Goal: Communication & Community: Answer question/provide support

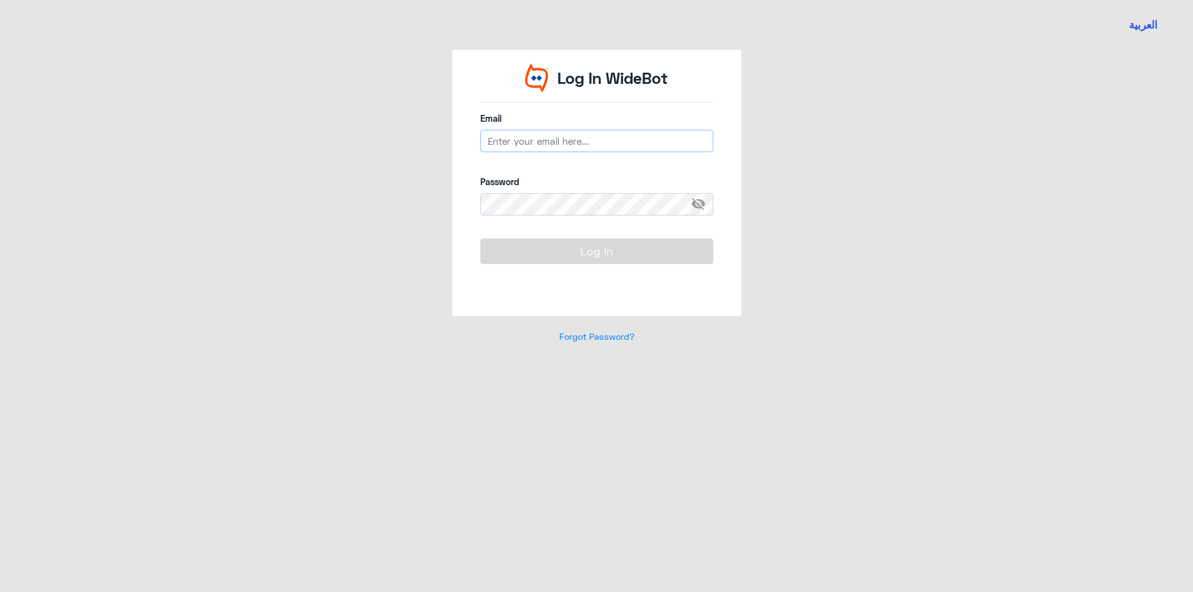
type input "A_Alnouwasir@Dallah-Hospital.com"
click at [559, 247] on button "Log In" at bounding box center [596, 251] width 233 height 25
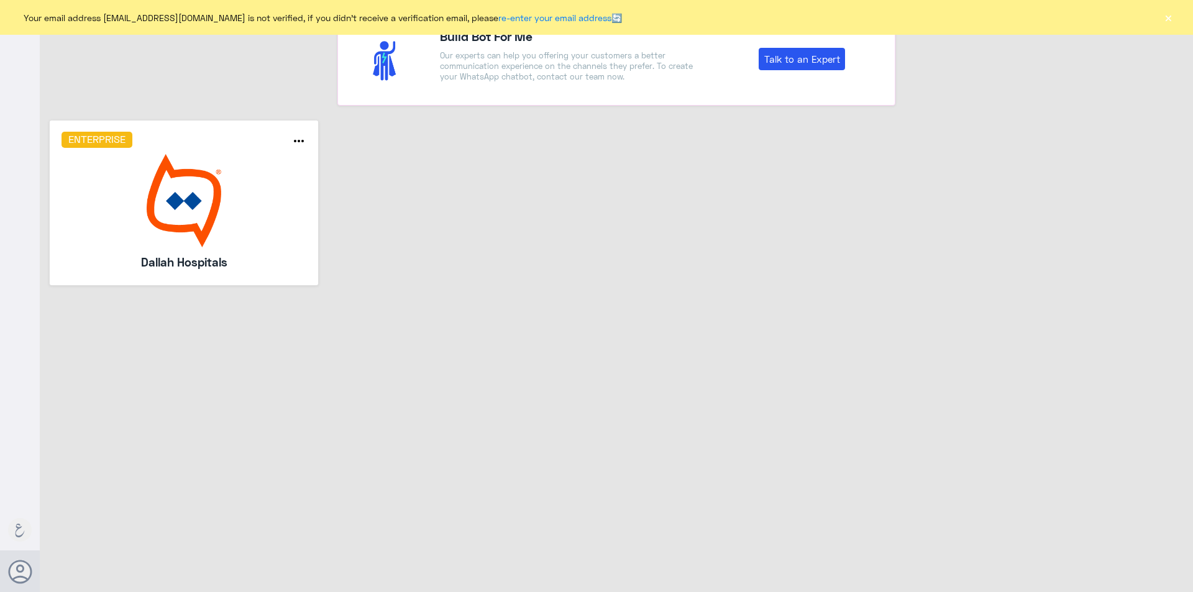
click at [1172, 18] on button "×" at bounding box center [1168, 17] width 12 height 12
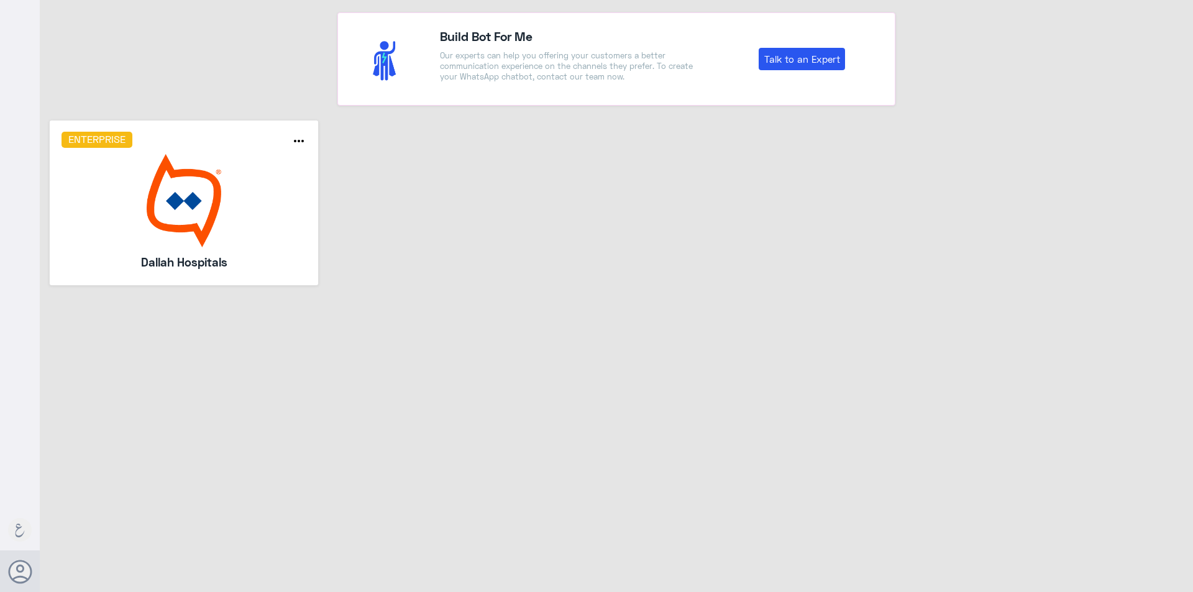
click at [181, 196] on img at bounding box center [185, 200] width 246 height 93
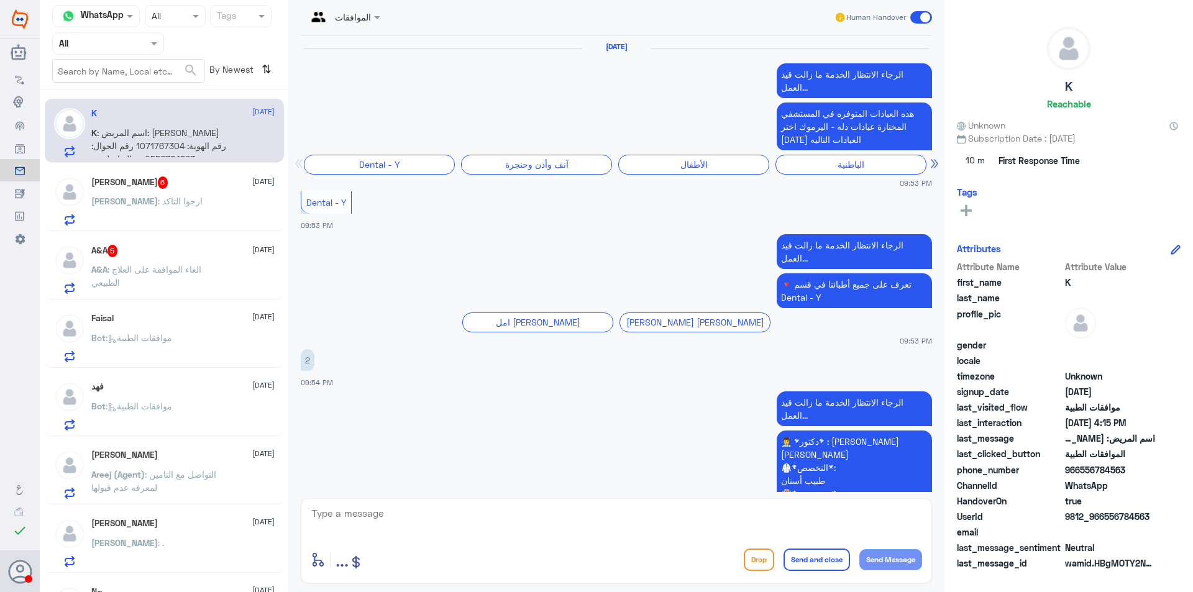
scroll to position [1641, 0]
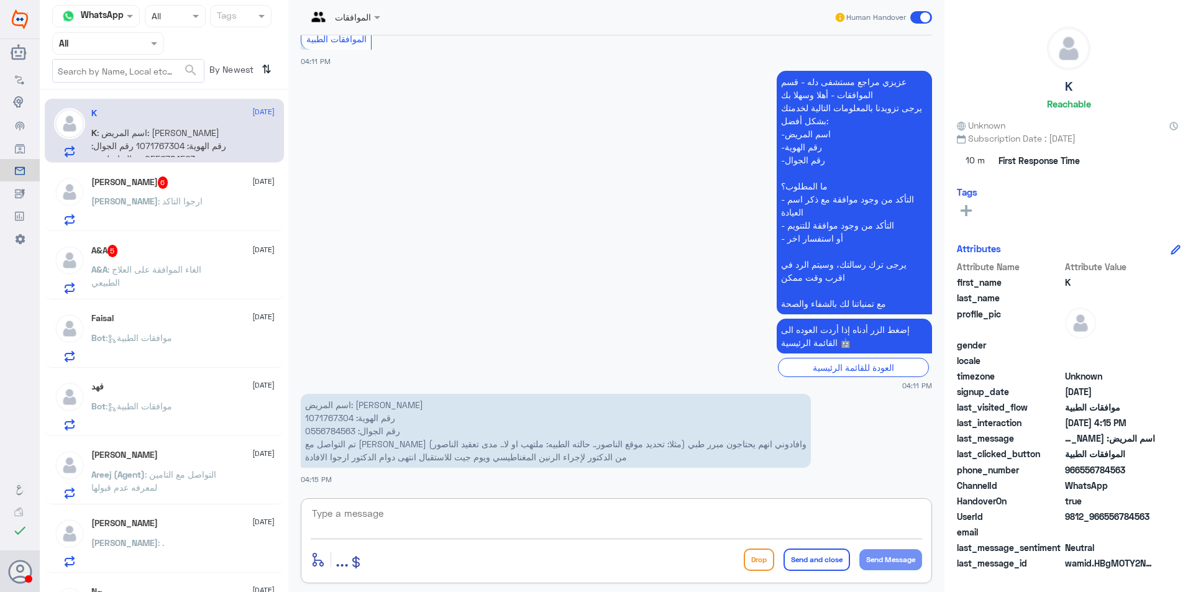
click at [503, 509] on textarea at bounding box center [617, 520] width 612 height 30
click at [336, 418] on p "اسم المريض: [PERSON_NAME] رقم الهوية: 1071767304 رقم الجوال: 0556784563 تم التو…" at bounding box center [556, 431] width 510 height 74
copy p "1071767304"
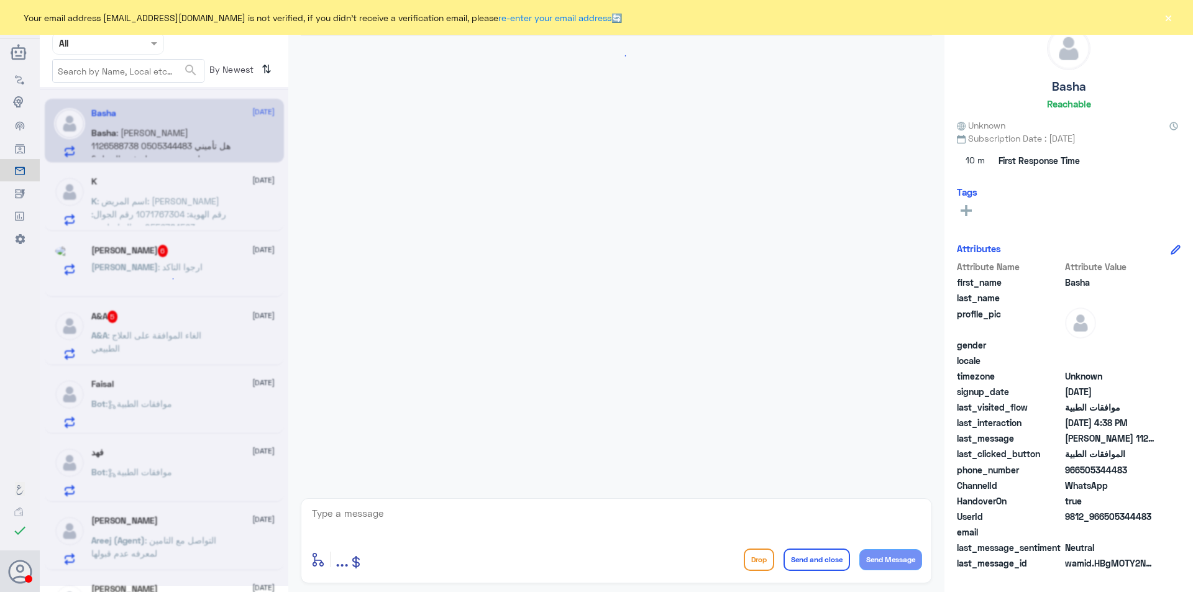
scroll to position [247, 0]
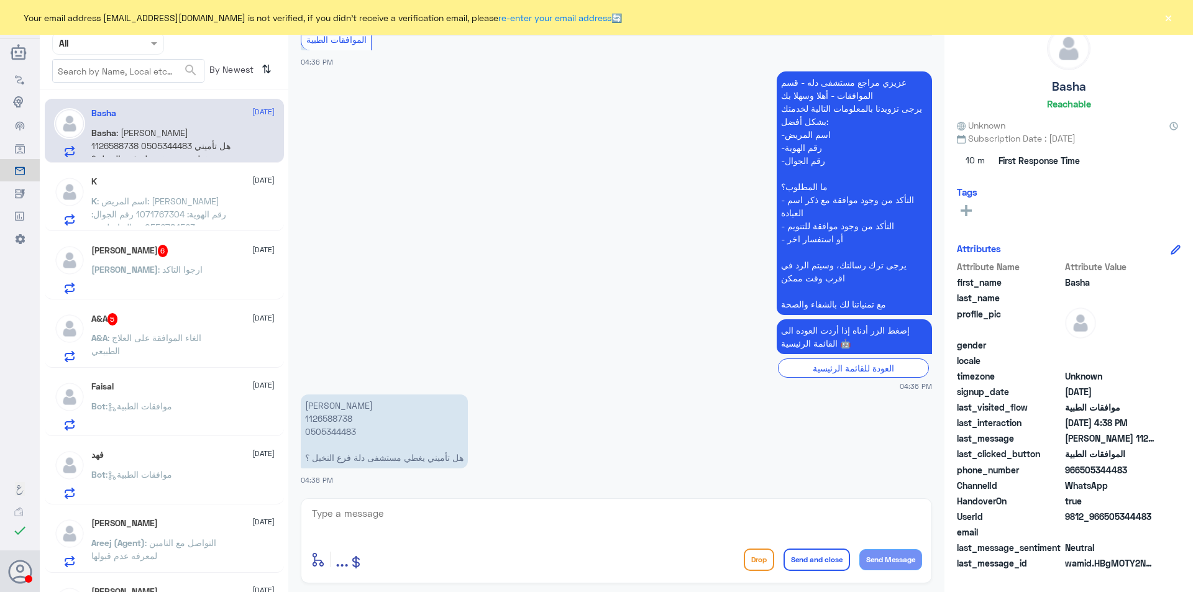
click at [342, 417] on p "[PERSON_NAME] 1126588738 0505344483 هل تأميني يغطي مستشفى دلة فرع النخيل ؟" at bounding box center [384, 432] width 167 height 74
copy p "1126588738"
click at [423, 508] on textarea at bounding box center [617, 520] width 612 height 30
type textarea "h"
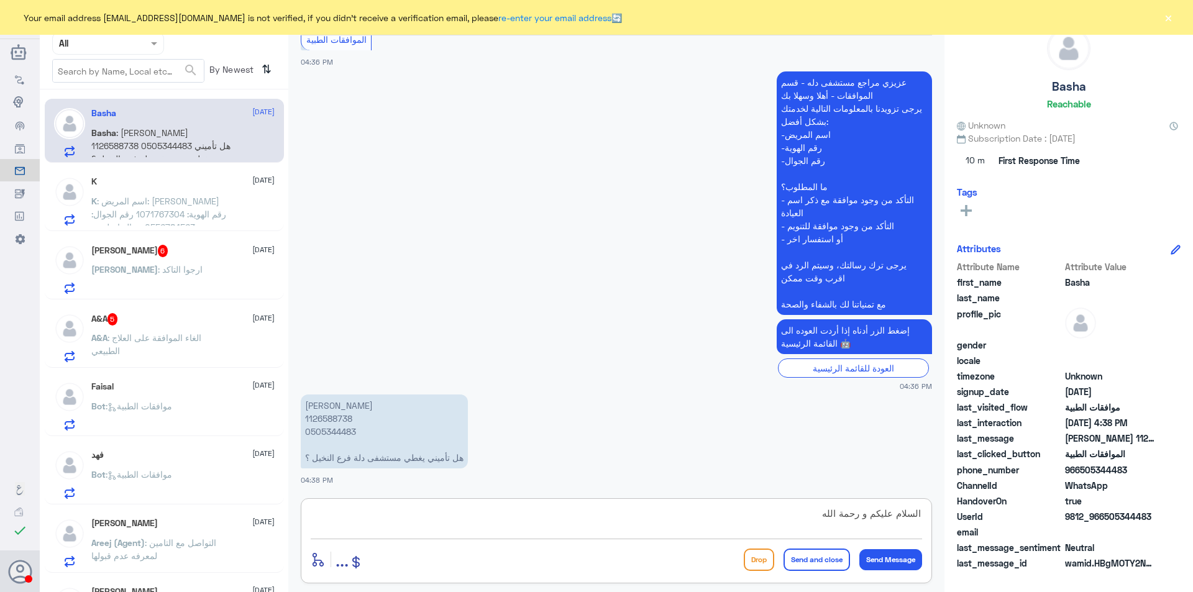
type textarea "السلام عليكم و رحمة الله"
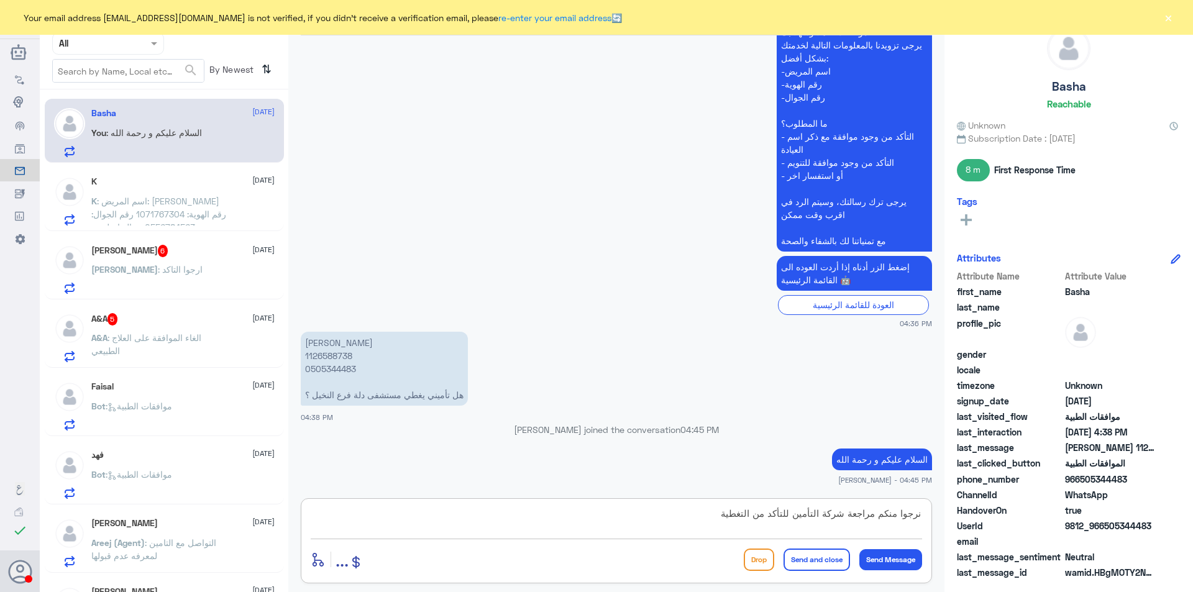
type textarea "نرجوا منكم مراجعة شركة التأمين للتأكد من التغطية"
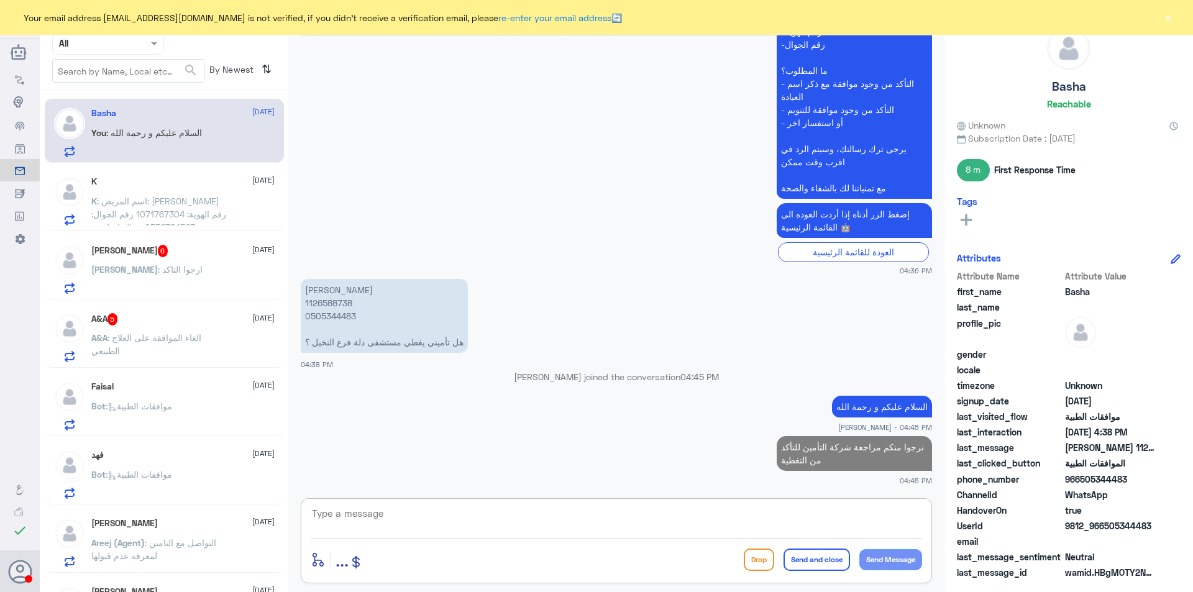
click at [161, 190] on div "K [DATE] K : اسم المريض: [PERSON_NAME] رقم الهوية: 1071767304 رقم الجوال: 05567…" at bounding box center [182, 201] width 183 height 49
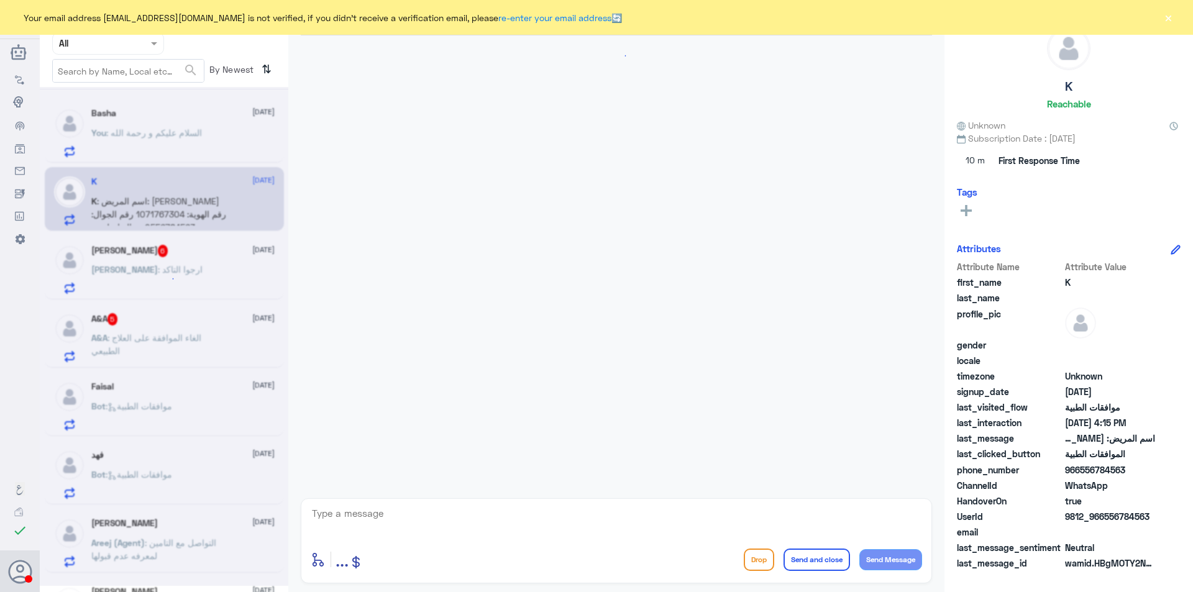
scroll to position [1641, 0]
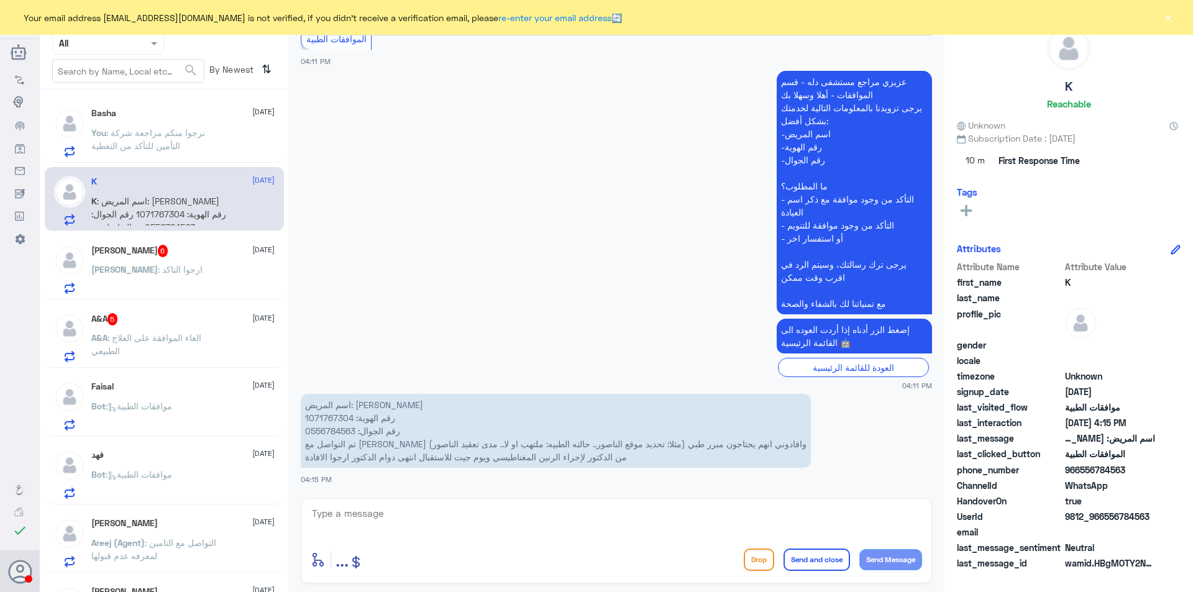
click at [158, 269] on span ": ارجوا التاكد" at bounding box center [180, 269] width 45 height 11
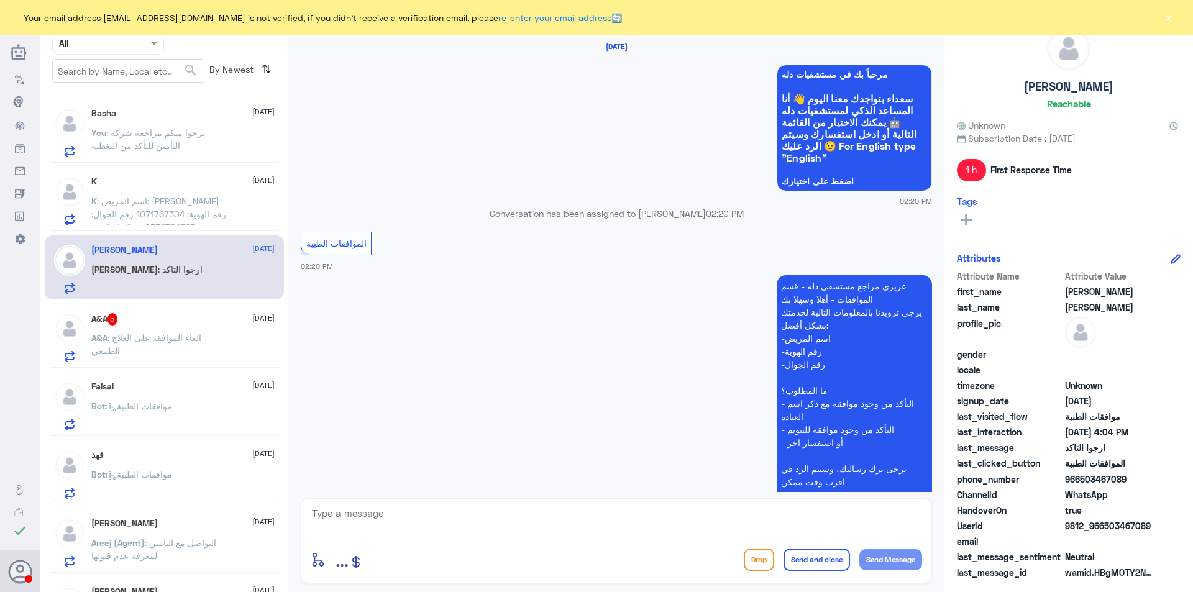
scroll to position [1385, 0]
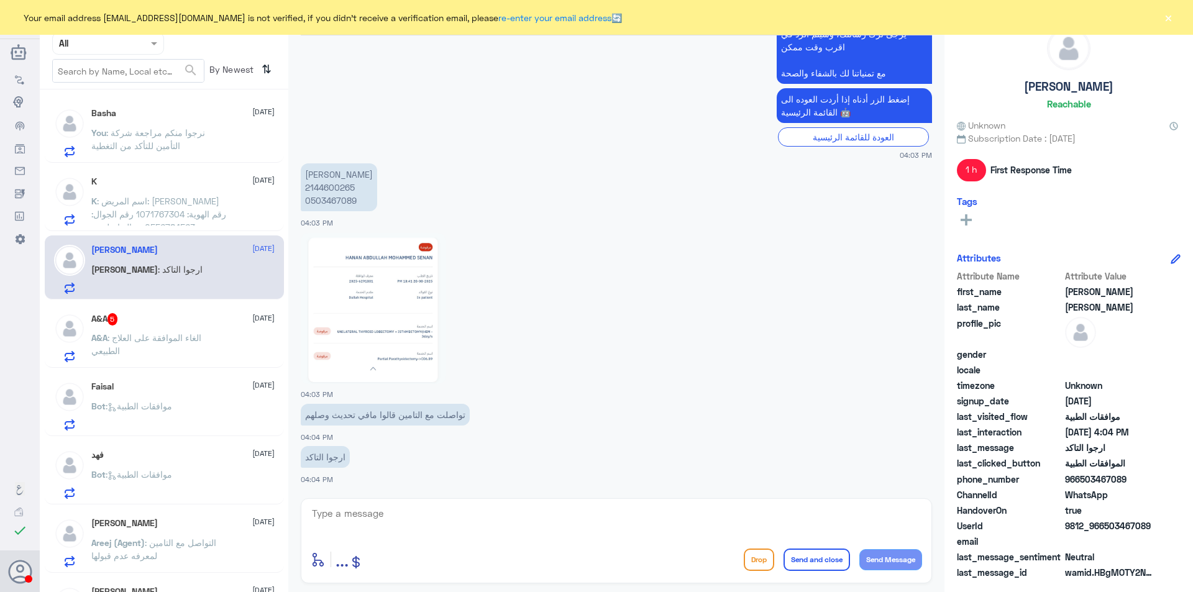
click at [340, 185] on p "[PERSON_NAME] 2144600265 0503467089" at bounding box center [339, 187] width 76 height 48
copy p "2144600265"
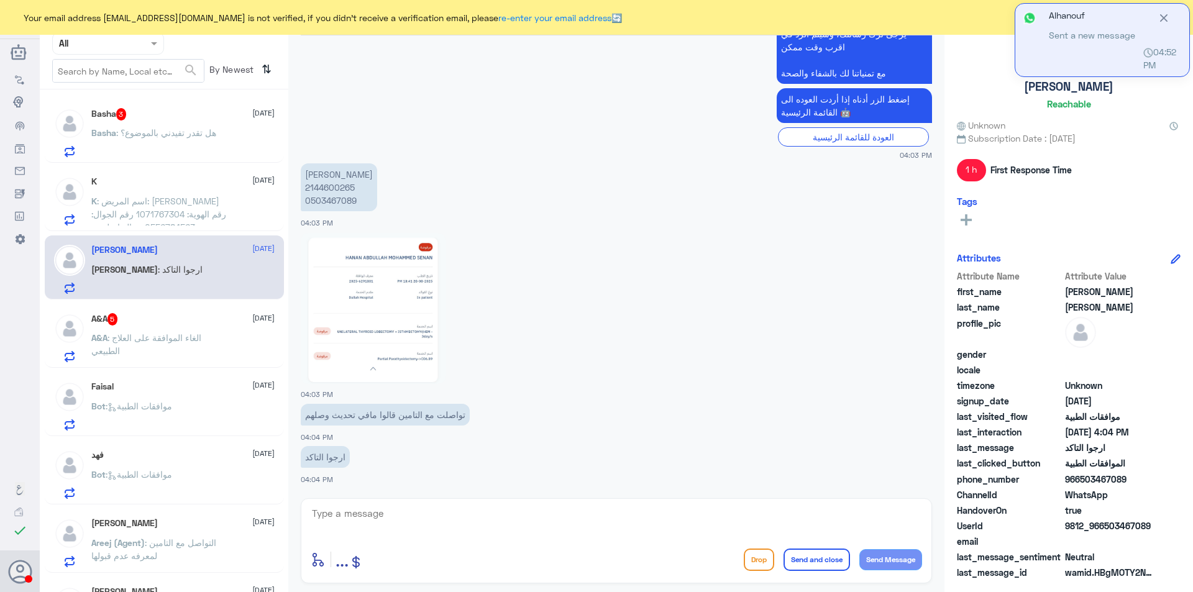
click at [175, 130] on span ": هل تقدر تفيدني بالموضوع؟" at bounding box center [166, 132] width 100 height 11
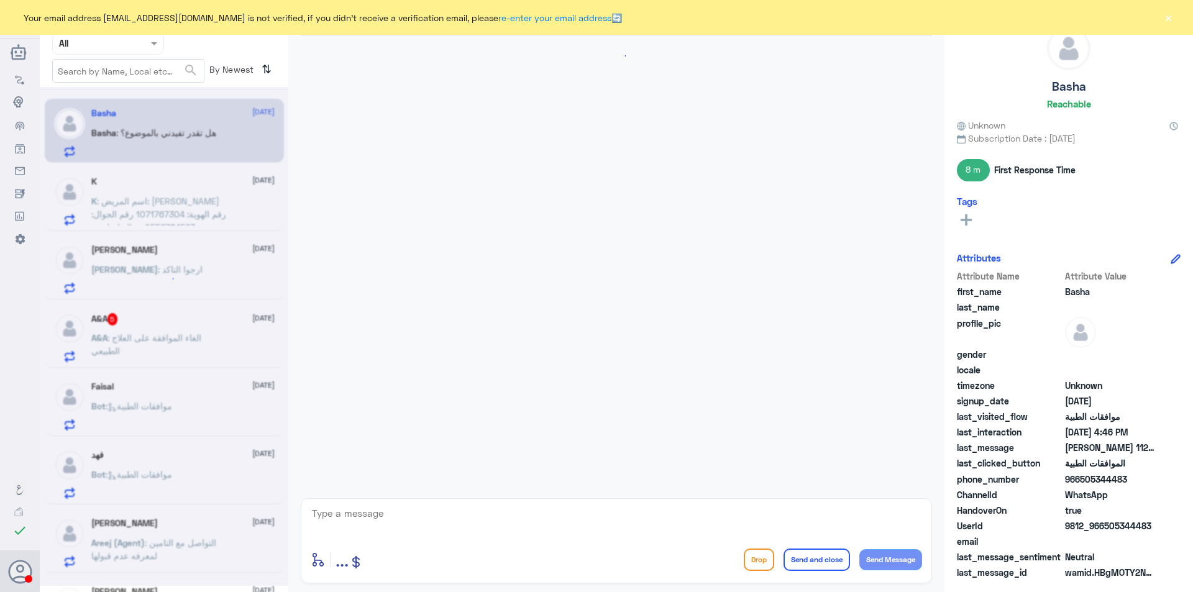
scroll to position [503, 0]
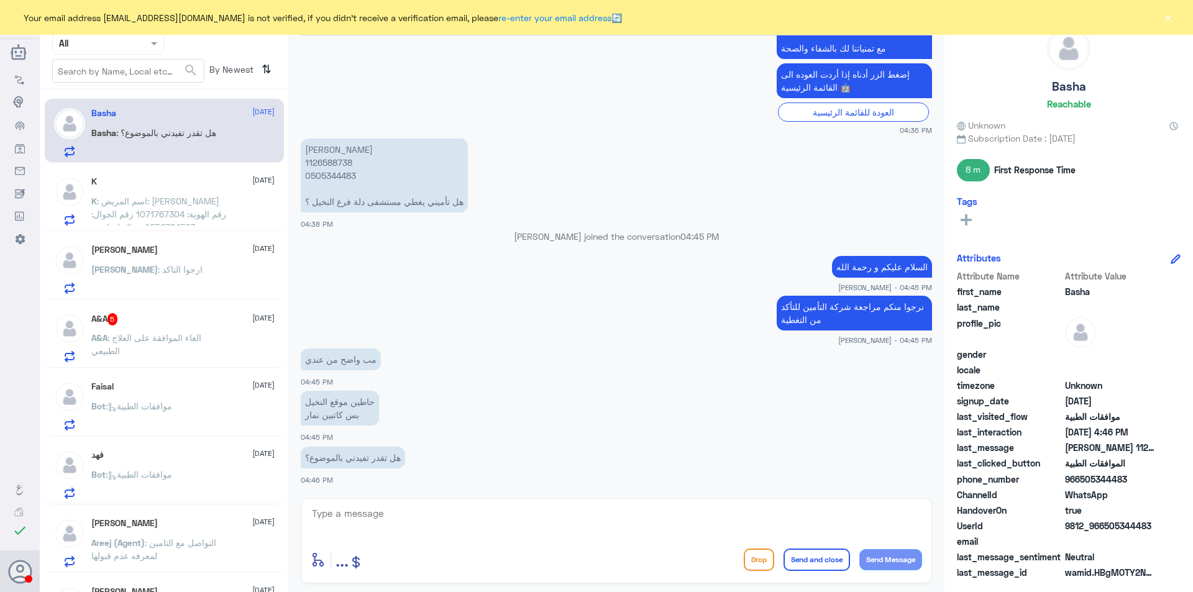
click at [418, 514] on textarea at bounding box center [617, 520] width 612 height 30
type textarea "g"
type textarea "ل"
type textarea "الأفضل الإتصال على شركة التأمين للتوضيح اكثر"
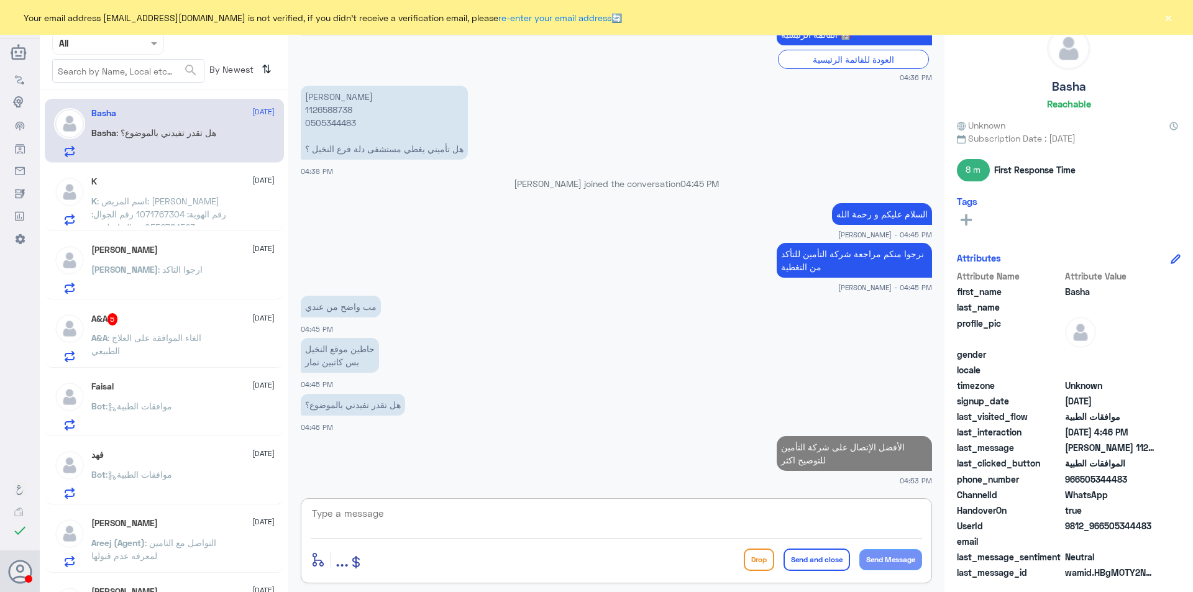
click at [153, 203] on span ": اسم المريض: [PERSON_NAME] رقم الهوية: 1071767304 رقم الجوال: 0556784563 تم ال…" at bounding box center [158, 260] width 135 height 128
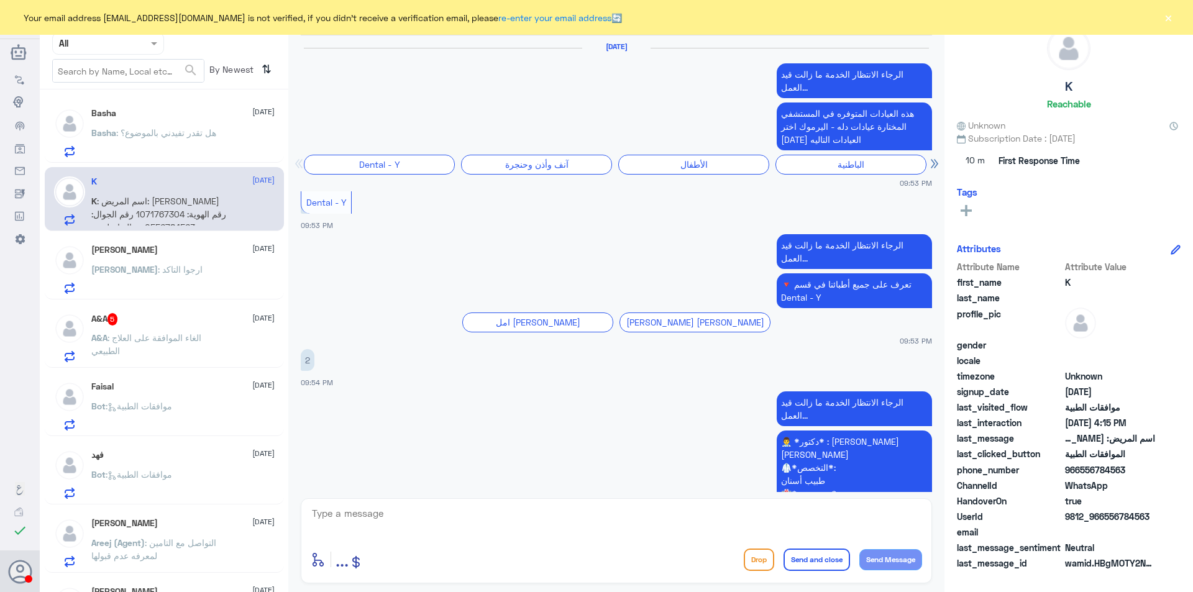
scroll to position [1641, 0]
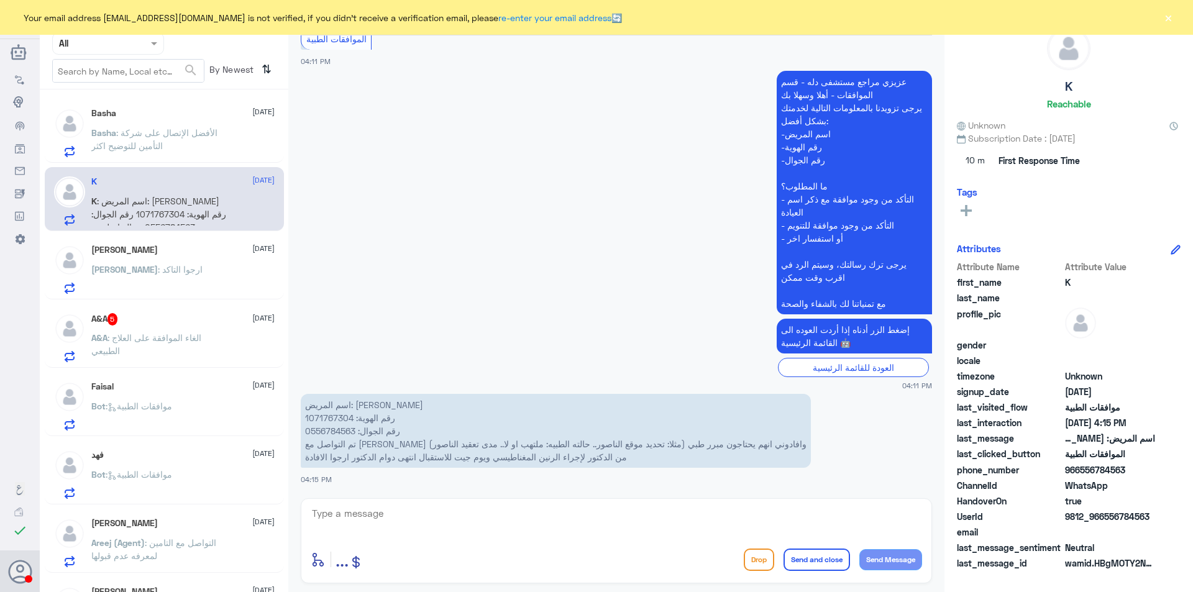
click at [165, 134] on span ": الأفضل الإتصال على شركة التأمين للتوضيح اكثر" at bounding box center [154, 139] width 126 height 24
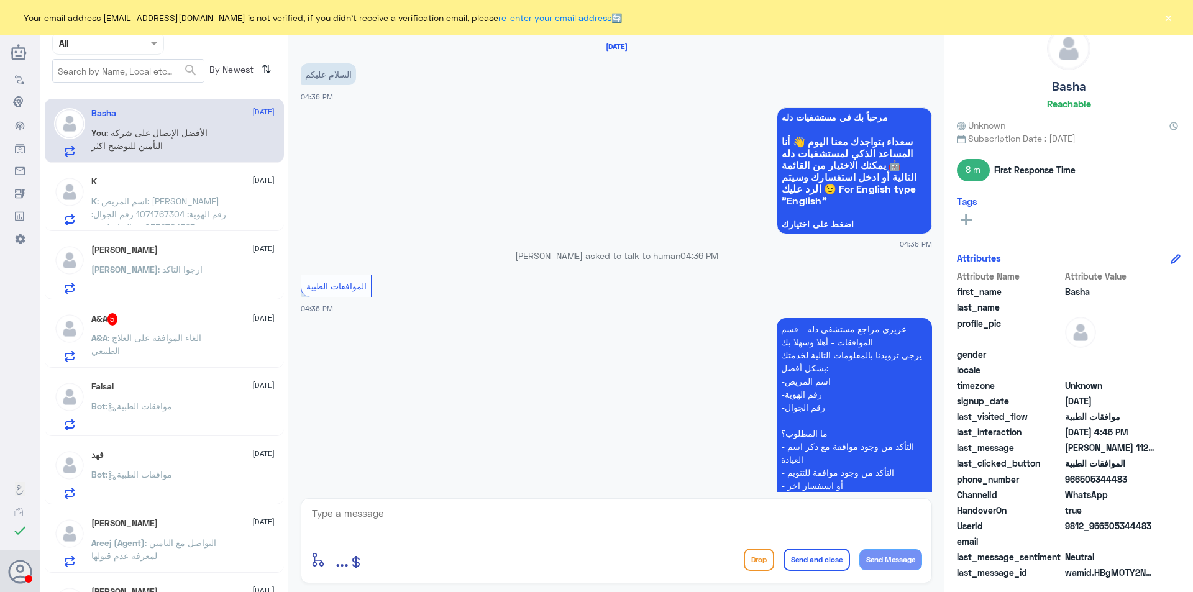
scroll to position [556, 0]
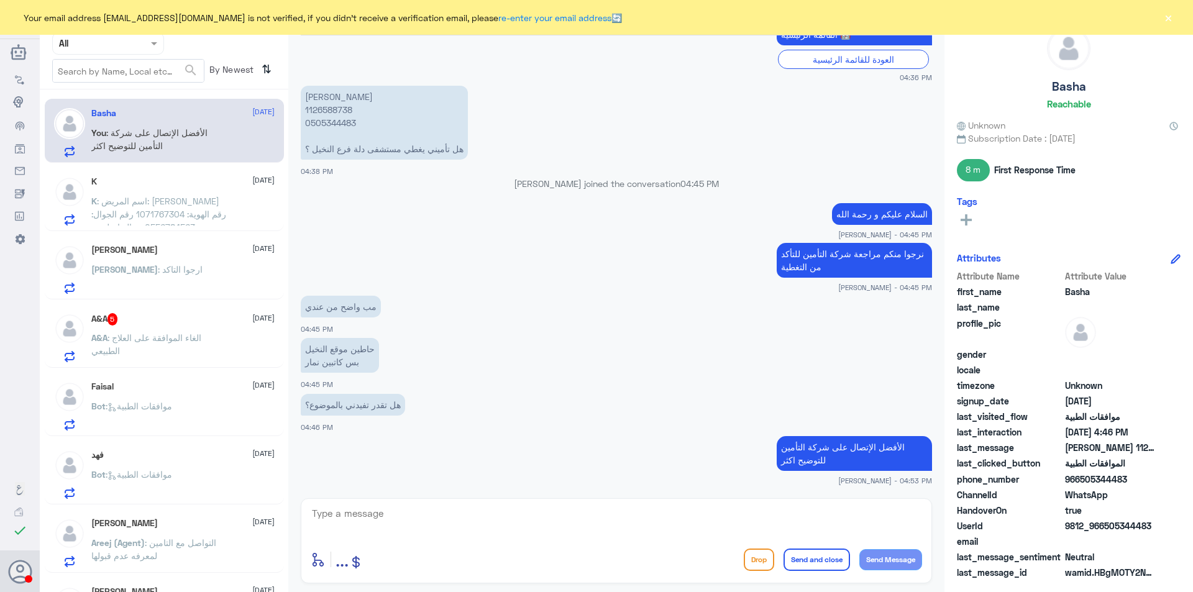
click at [168, 207] on p "K : اسم المريض: [PERSON_NAME] رقم الهوية: 1071767304 رقم الجوال: 0556784563 تم …" at bounding box center [161, 210] width 140 height 31
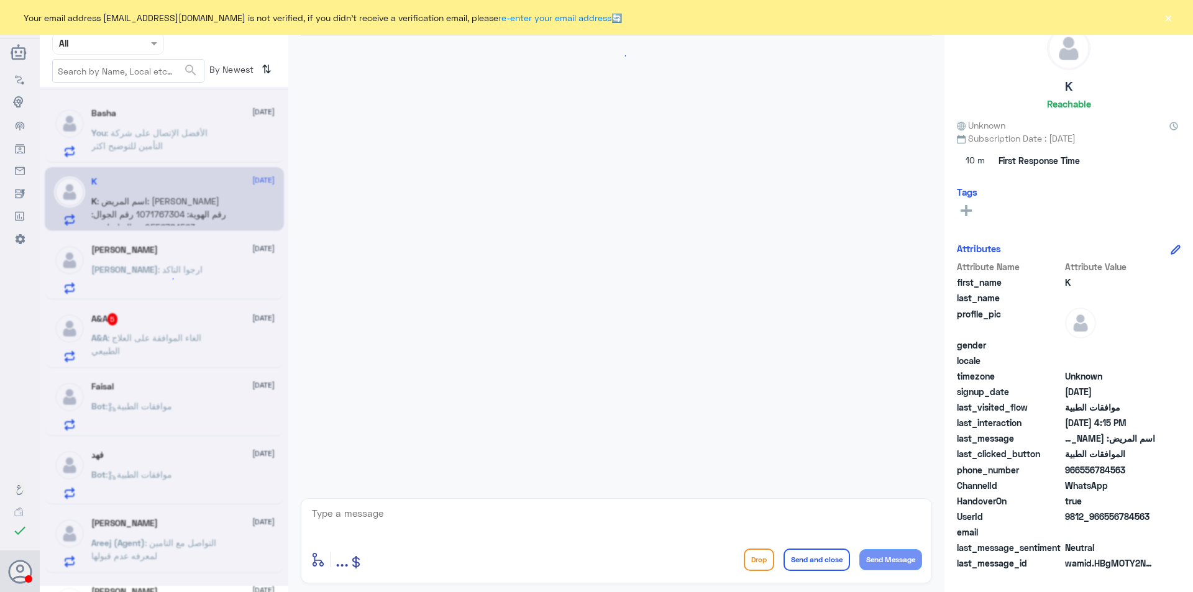
scroll to position [1641, 0]
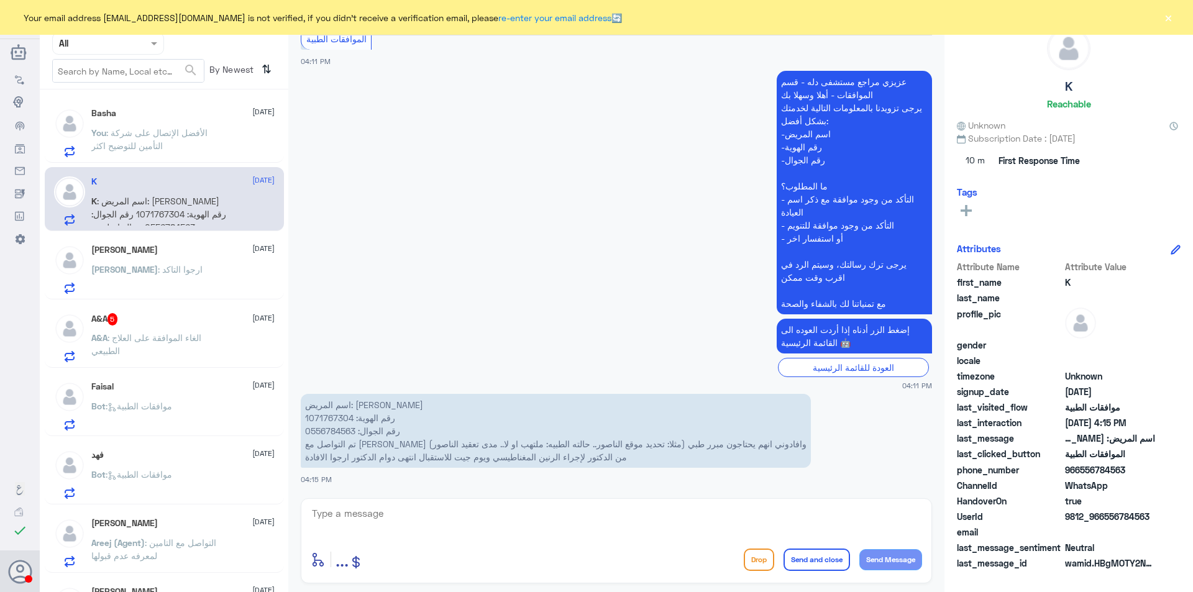
click at [342, 416] on p "اسم المريض: [PERSON_NAME] رقم الهوية: 1071767304 رقم الجوال: 0556784563 تم التو…" at bounding box center [556, 431] width 510 height 74
copy p "1071767304"
click at [325, 428] on p "اسم المريض: [PERSON_NAME] رقم الهوية: 1071767304 رقم الجوال: 0556784563 تم التو…" at bounding box center [556, 431] width 510 height 74
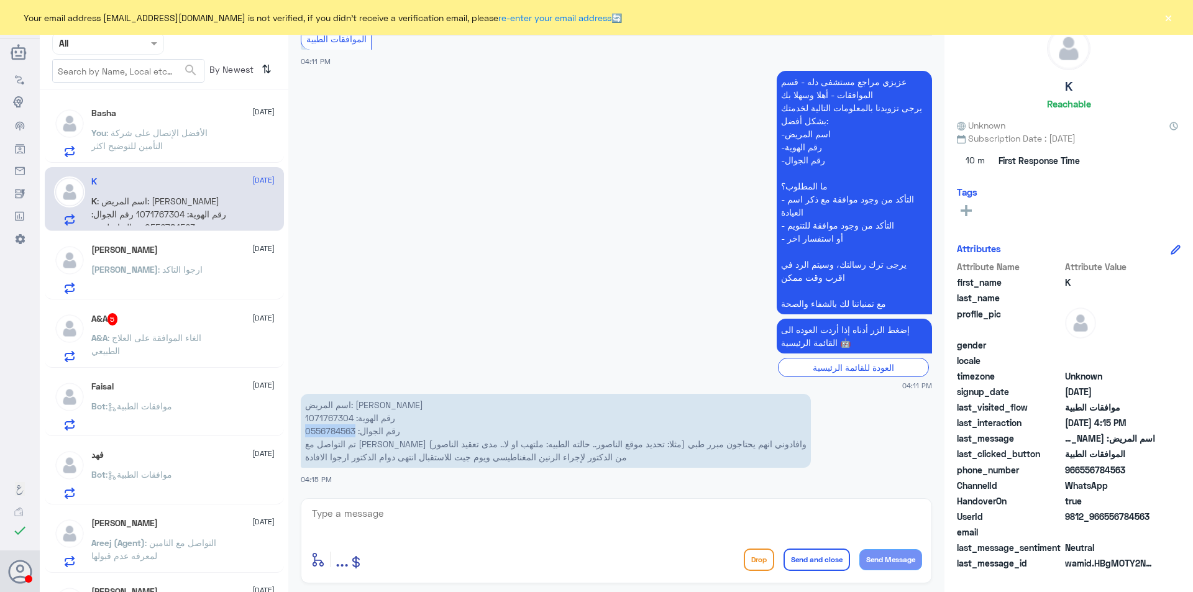
click at [325, 428] on p "اسم المريض: [PERSON_NAME] رقم الهوية: 1071767304 رقم الجوال: 0556784563 تم التو…" at bounding box center [556, 431] width 510 height 74
copy p "0556784563"
click at [346, 430] on p "اسم المريض: [PERSON_NAME] رقم الهوية: 1071767304 رقم الجوال: 0556784563 تم التو…" at bounding box center [556, 431] width 510 height 74
click at [528, 510] on textarea at bounding box center [617, 520] width 612 height 30
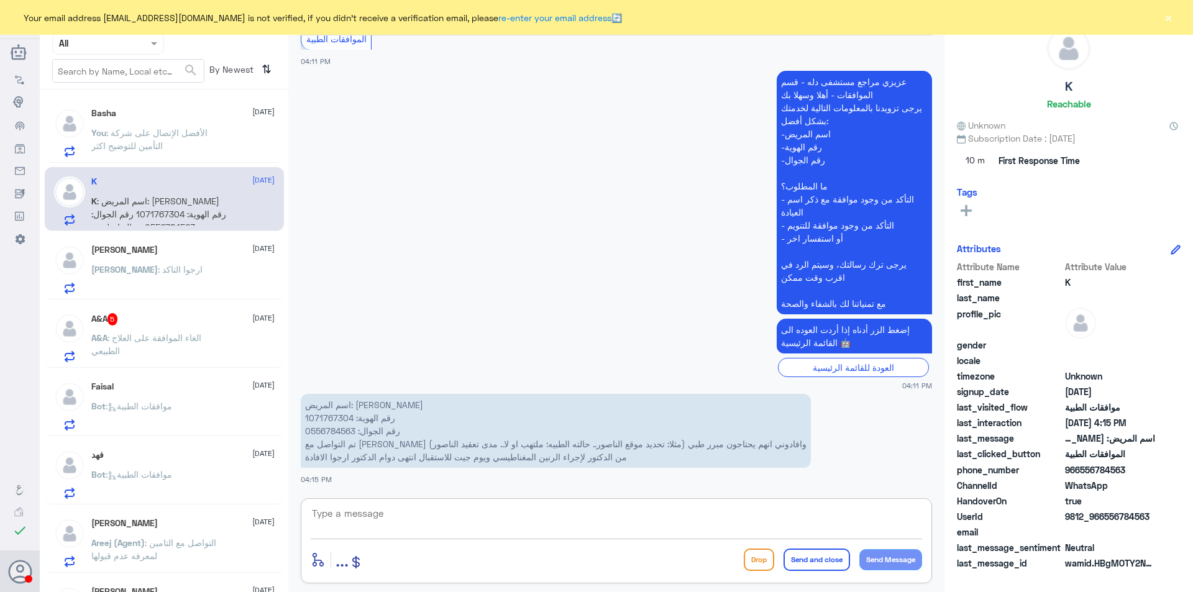
click at [528, 510] on textarea at bounding box center [617, 520] width 612 height 30
type textarea "h"
type textarea "السلام عليكم و رحمة الله"
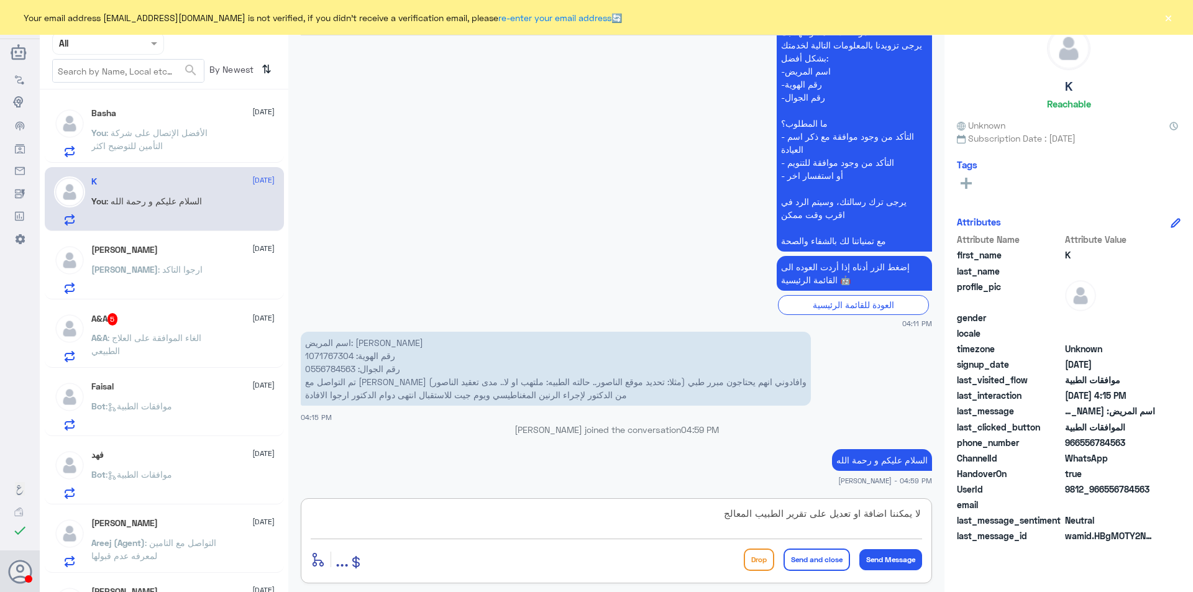
type textarea "لا يمكننا اضافة او تعديل على تقرير الطبيب المعالج"
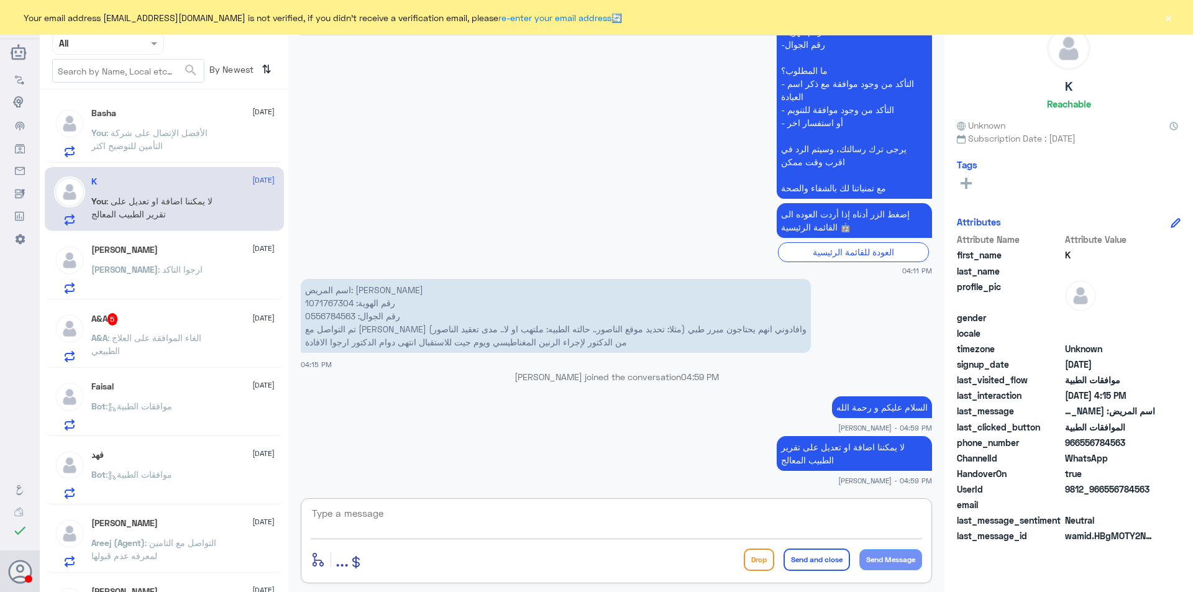
scroll to position [1776, 0]
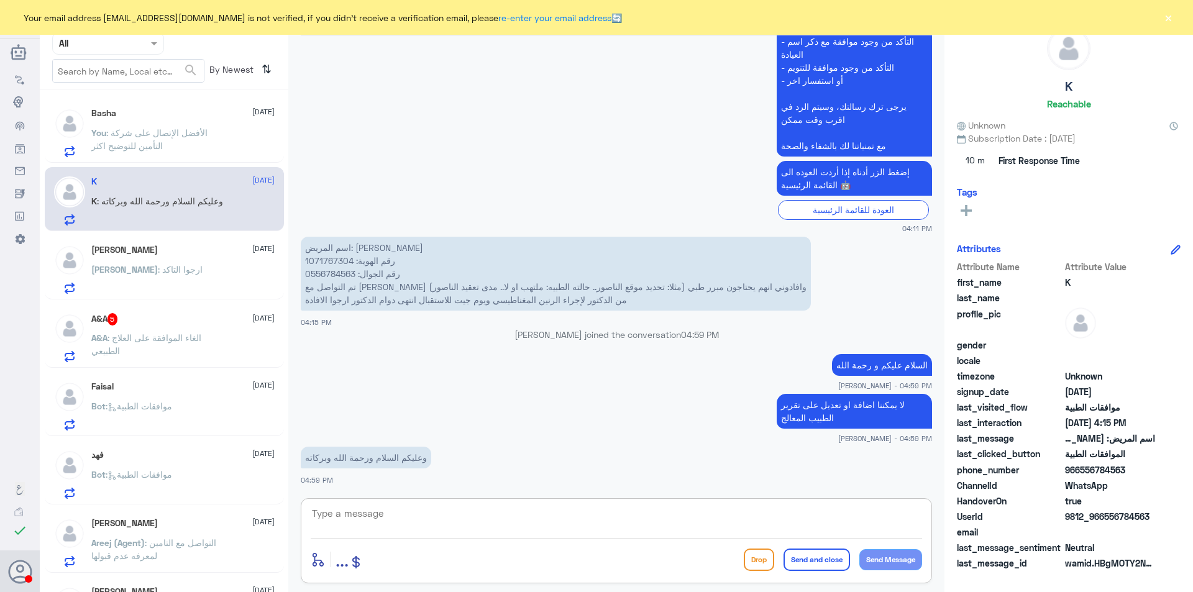
click at [148, 131] on span ": الأفضل الإتصال على شركة التأمين للتوضيح اكثر" at bounding box center [149, 139] width 116 height 24
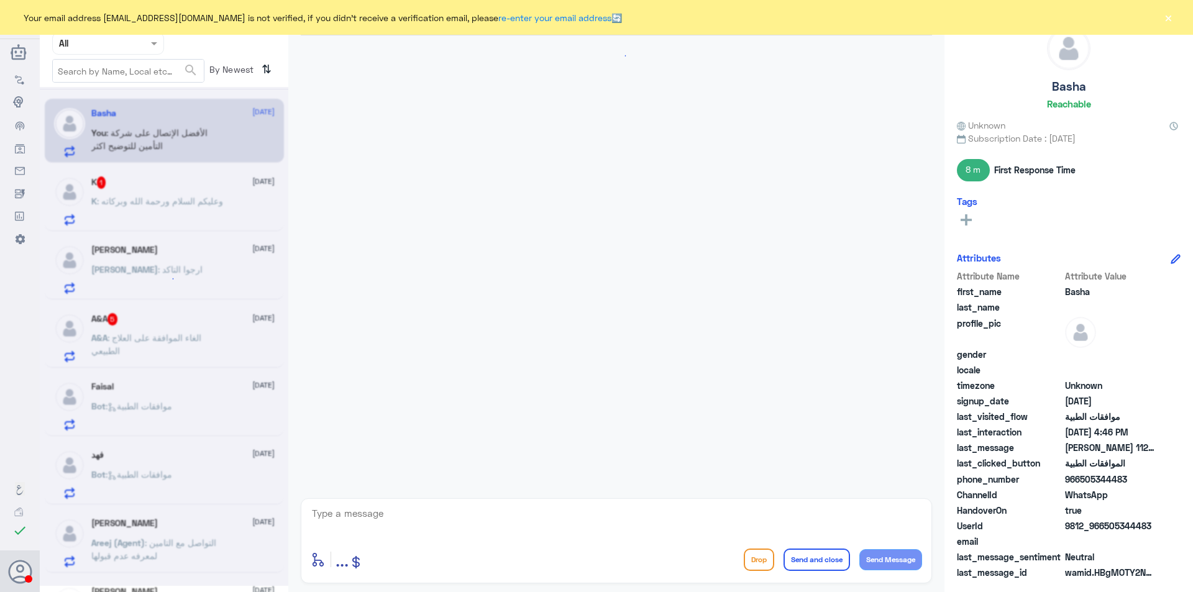
scroll to position [556, 0]
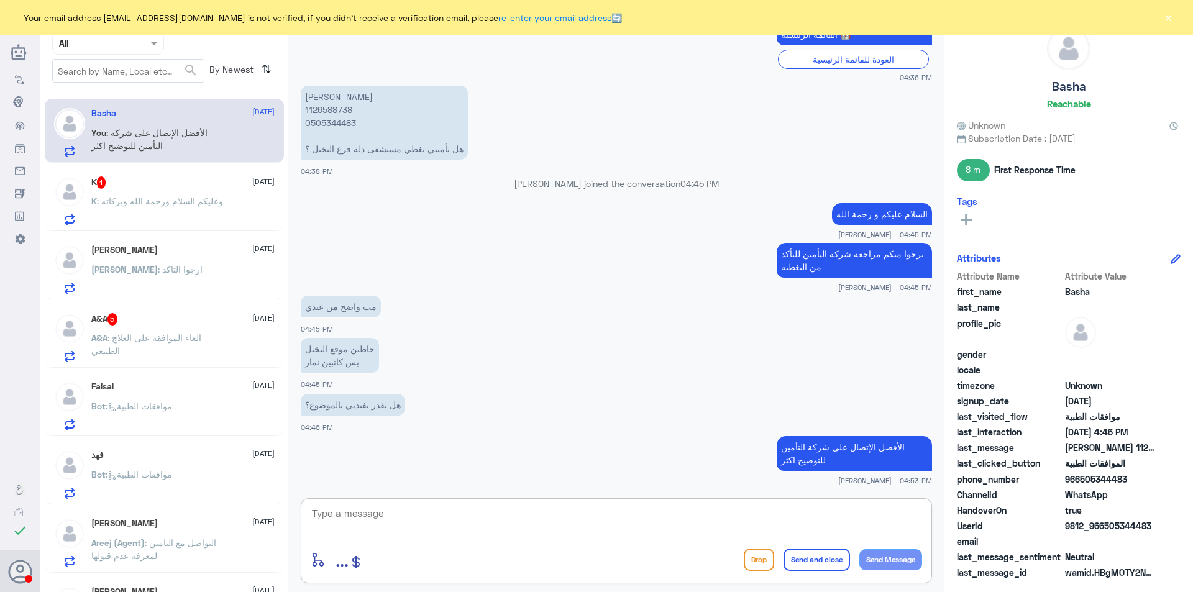
click at [405, 512] on textarea at bounding box center [617, 520] width 612 height 30
type textarea "اي خدمة اخرى؟"
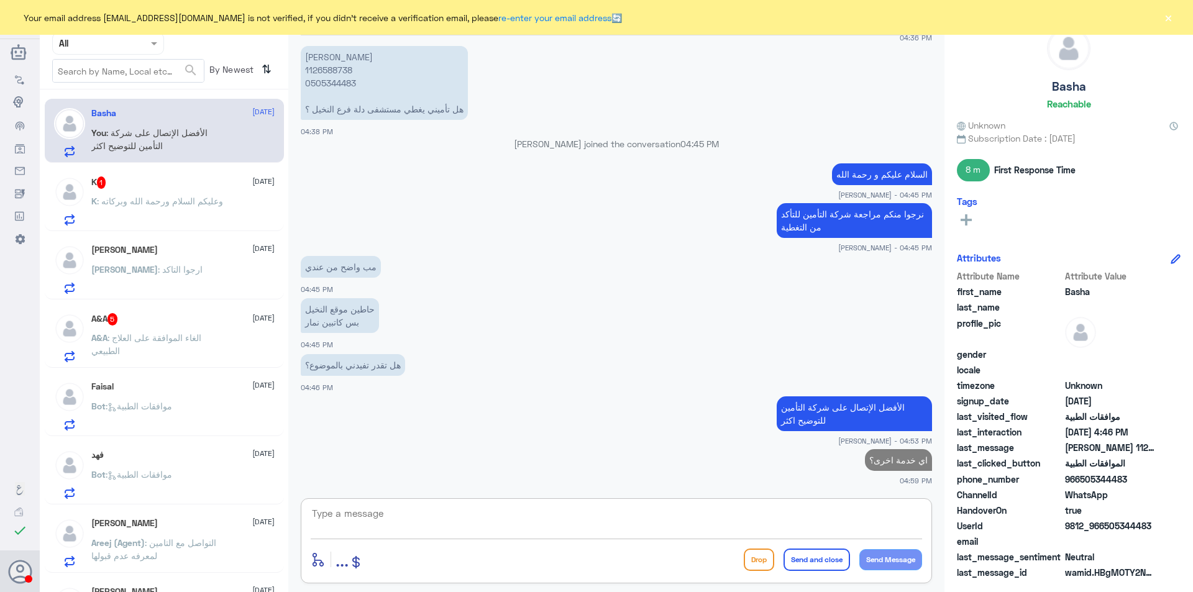
click at [144, 206] on span ": وعليكم السلام ورحمة الله وبركاته" at bounding box center [160, 201] width 126 height 11
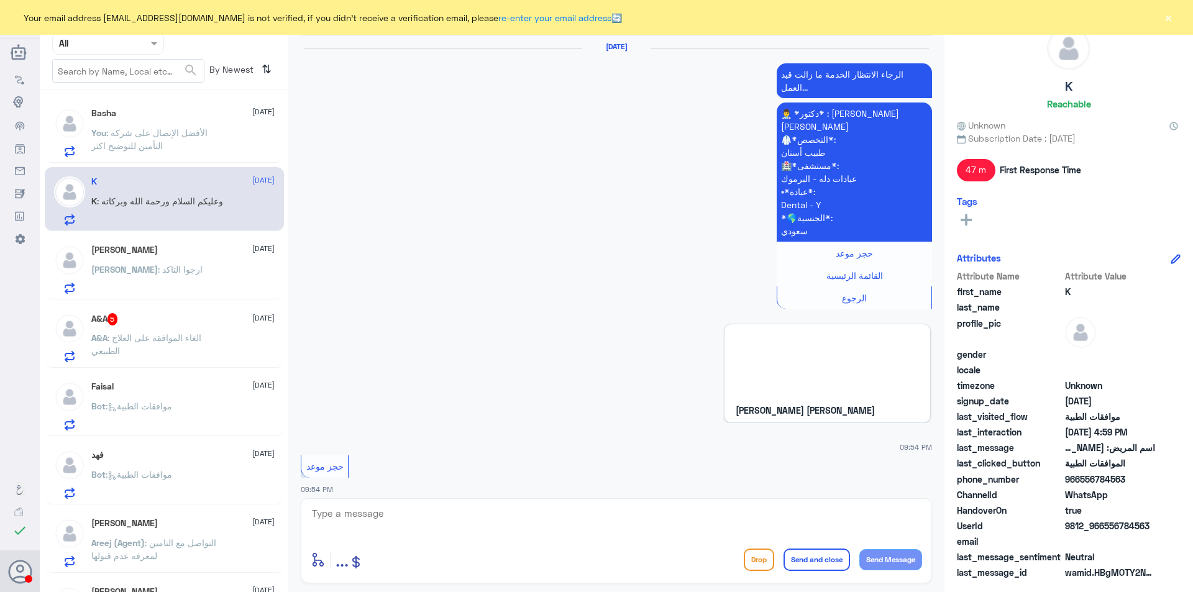
scroll to position [1471, 0]
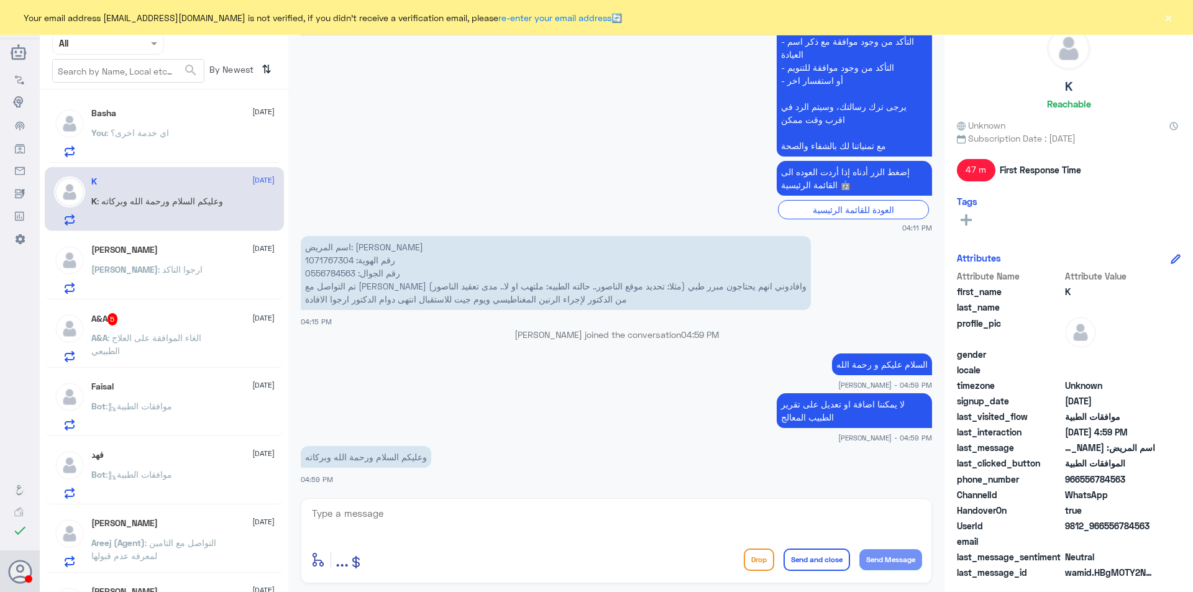
click at [149, 263] on p "[PERSON_NAME] : ارجوا التاكد" at bounding box center [146, 278] width 111 height 31
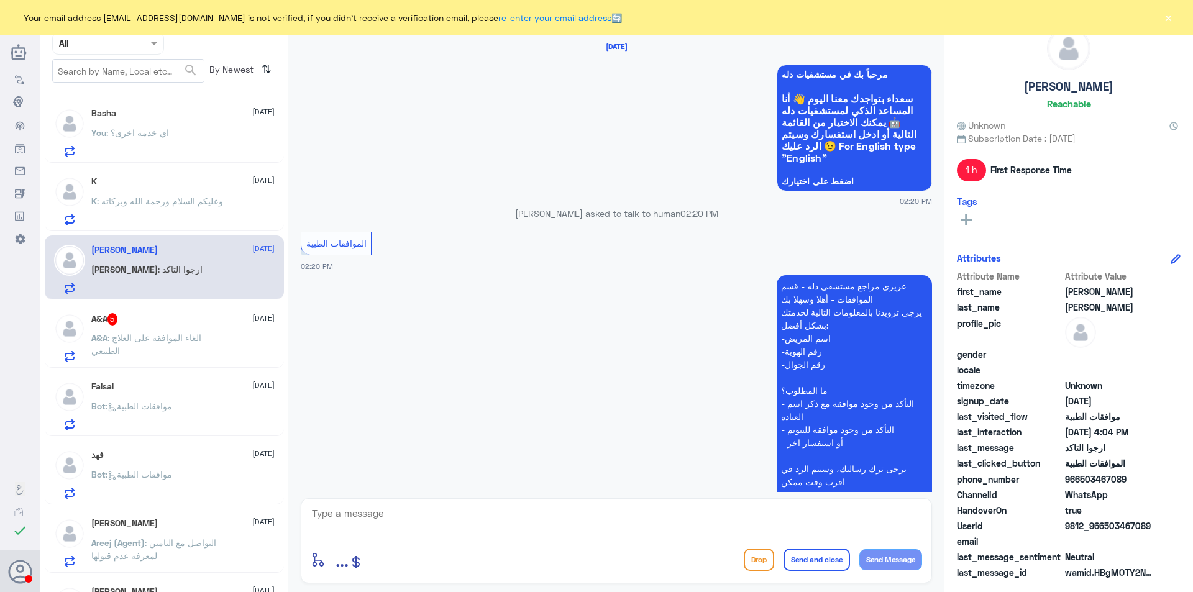
scroll to position [1385, 0]
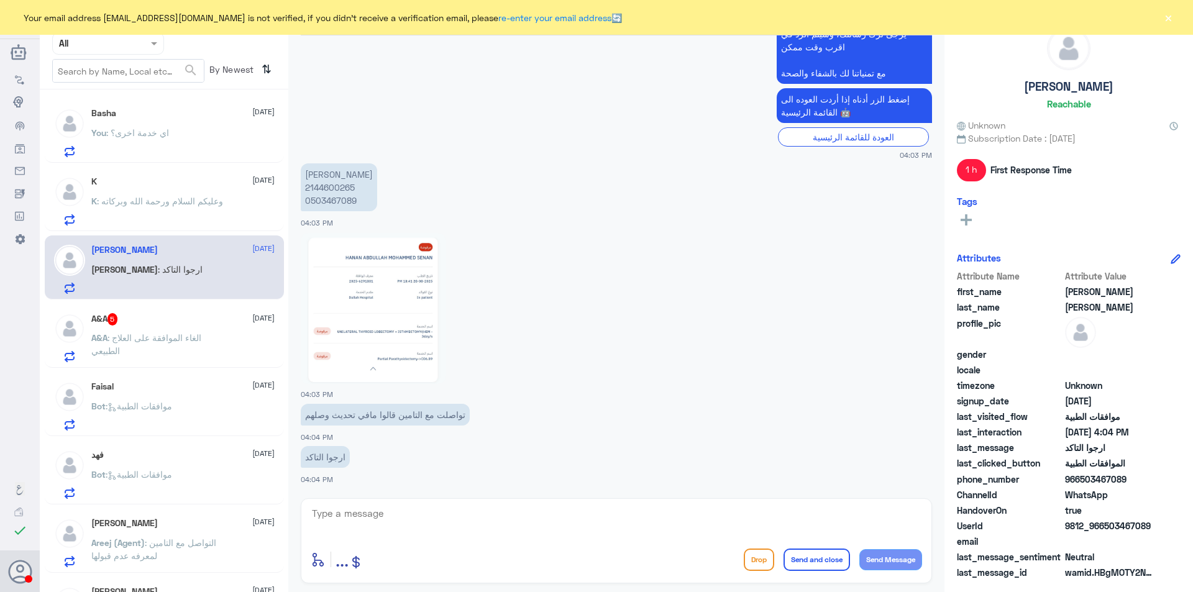
click at [338, 190] on p "[PERSON_NAME] 2144600265 0503467089" at bounding box center [339, 187] width 76 height 48
copy p "2144600265"
click at [397, 331] on img at bounding box center [373, 308] width 145 height 151
click at [158, 195] on p "Basha : يعطيك العافية" at bounding box center [130, 210] width 79 height 31
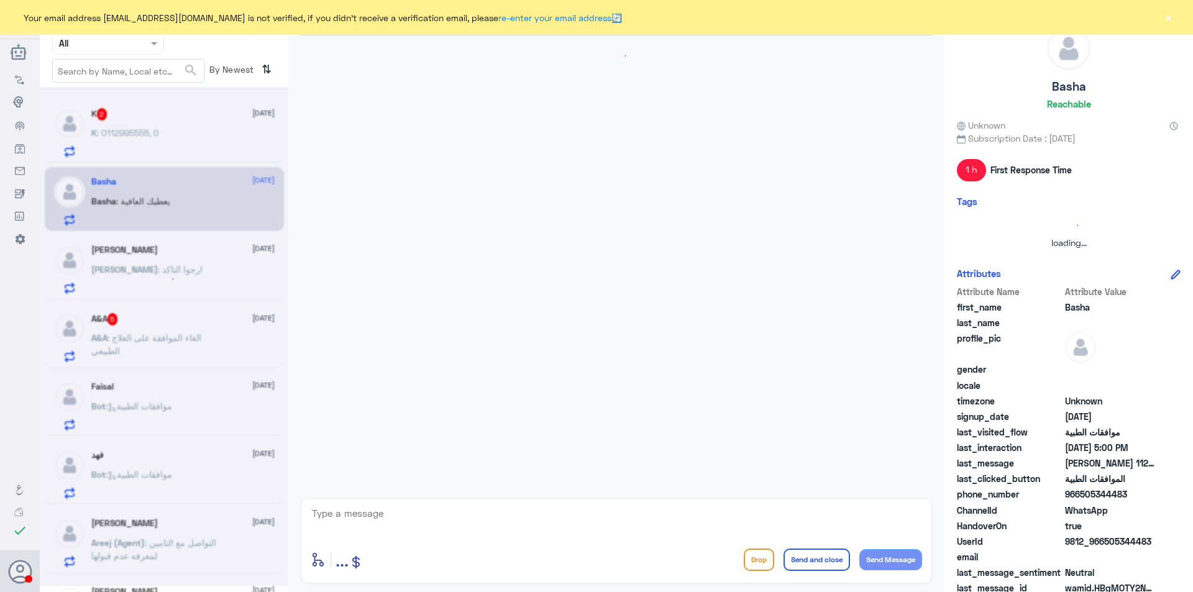
click at [379, 515] on textarea at bounding box center [617, 520] width 612 height 30
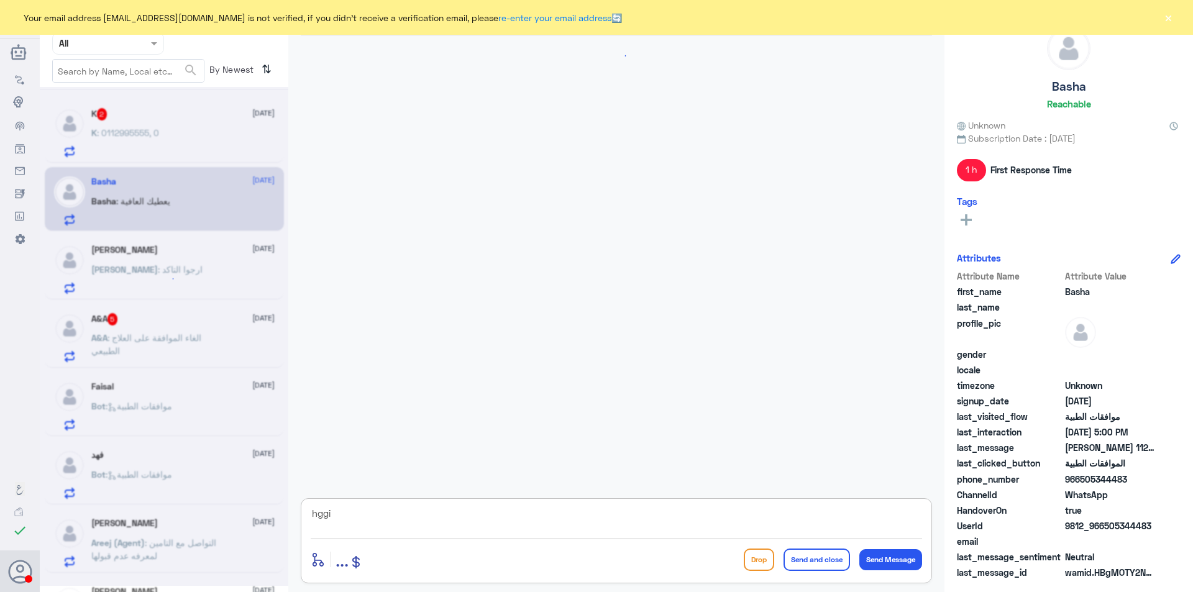
scroll to position [638, 0]
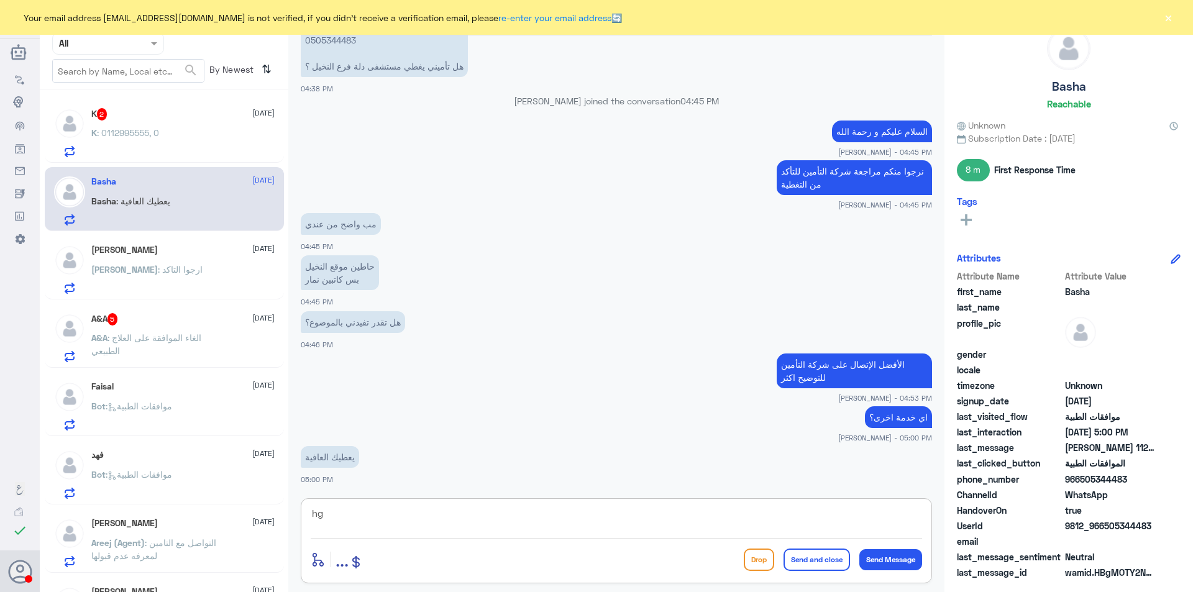
type textarea "h"
type textarea "[DEMOGRAPHIC_DATA] يعافيك و قدامكم العافية"
click at [825, 559] on button "Send and close" at bounding box center [817, 560] width 67 height 22
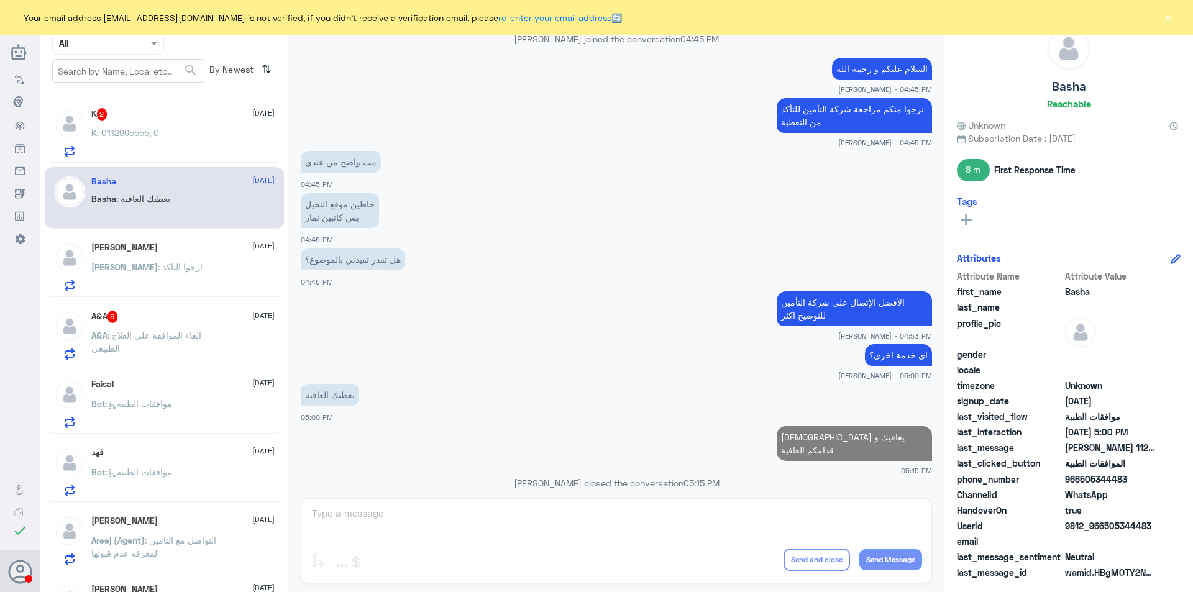
click at [158, 272] on span ": ارجوا التاكد" at bounding box center [180, 267] width 45 height 11
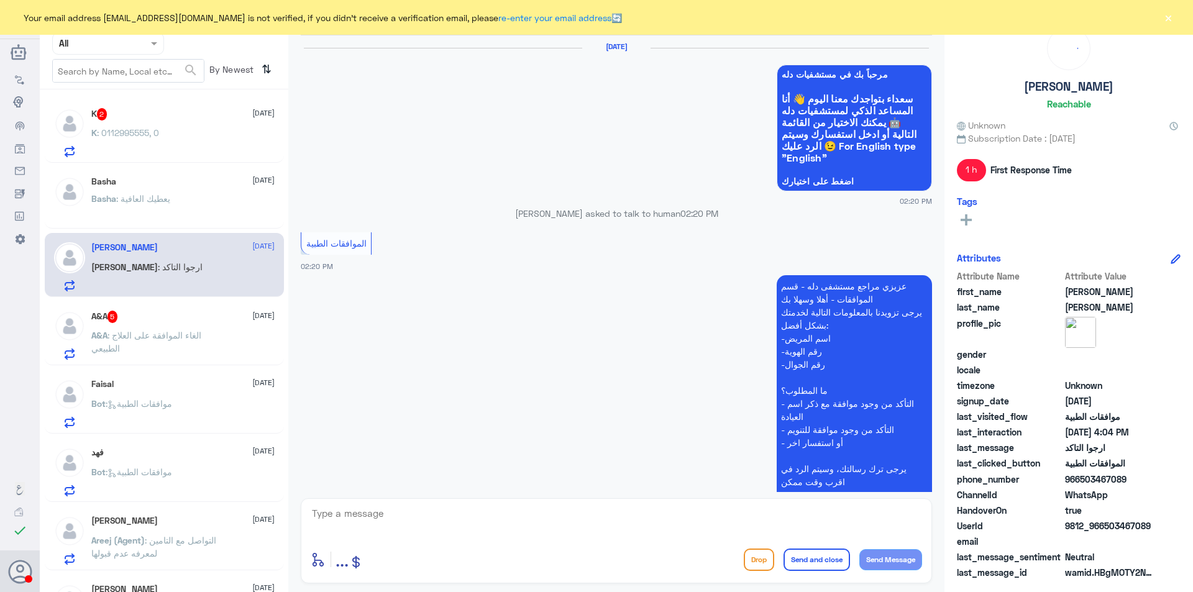
scroll to position [1385, 0]
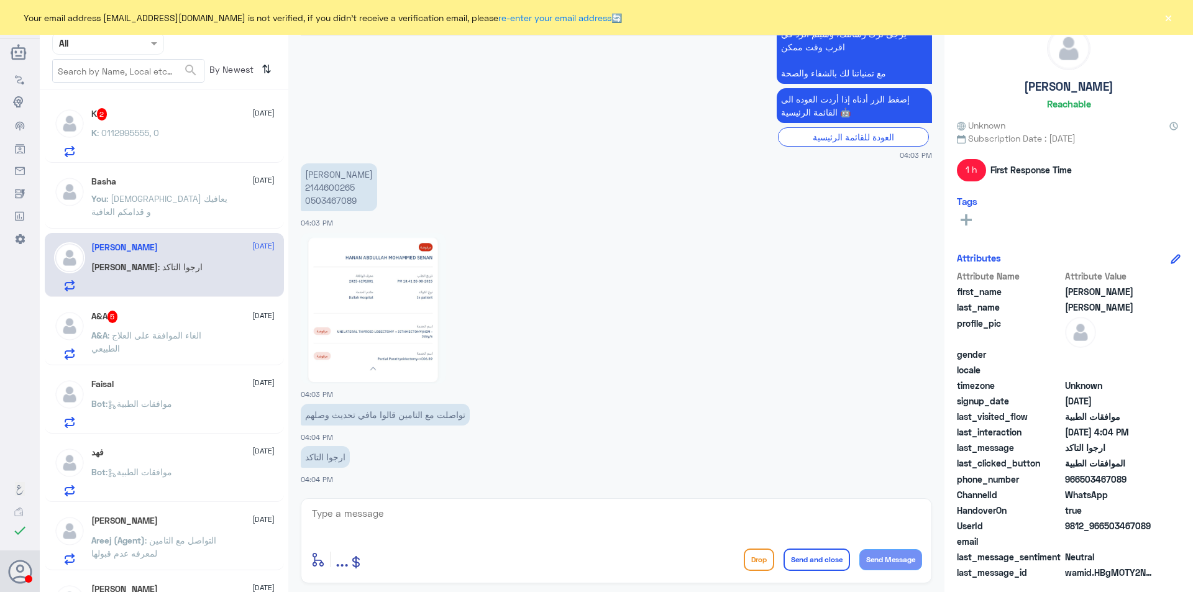
click at [134, 145] on p "K : 0112995555, 0" at bounding box center [125, 141] width 68 height 31
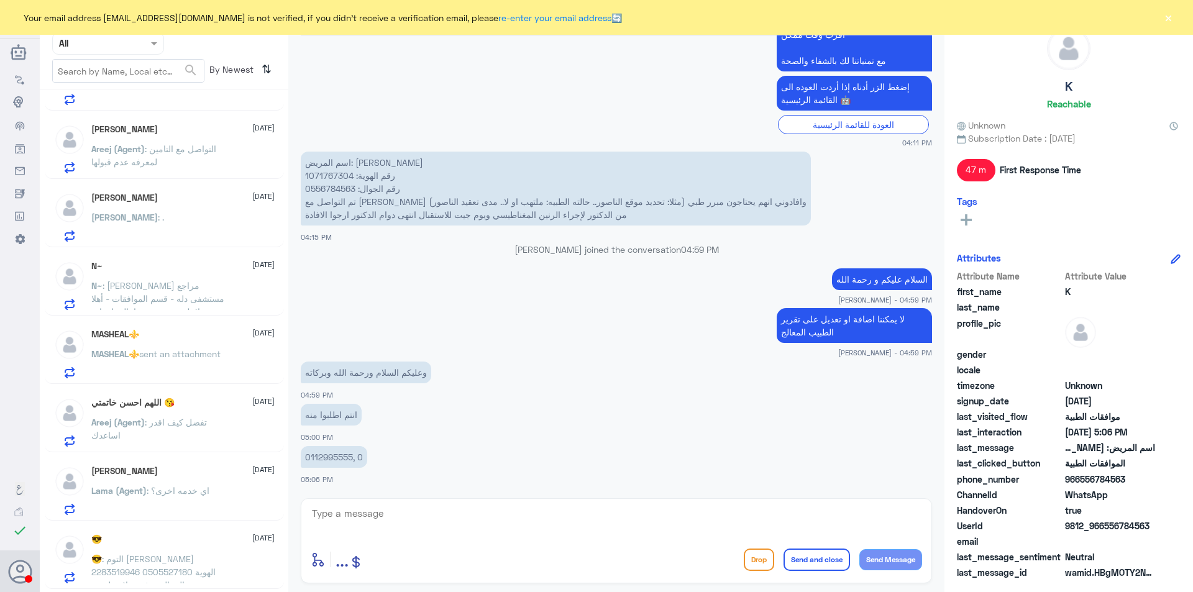
scroll to position [439, 0]
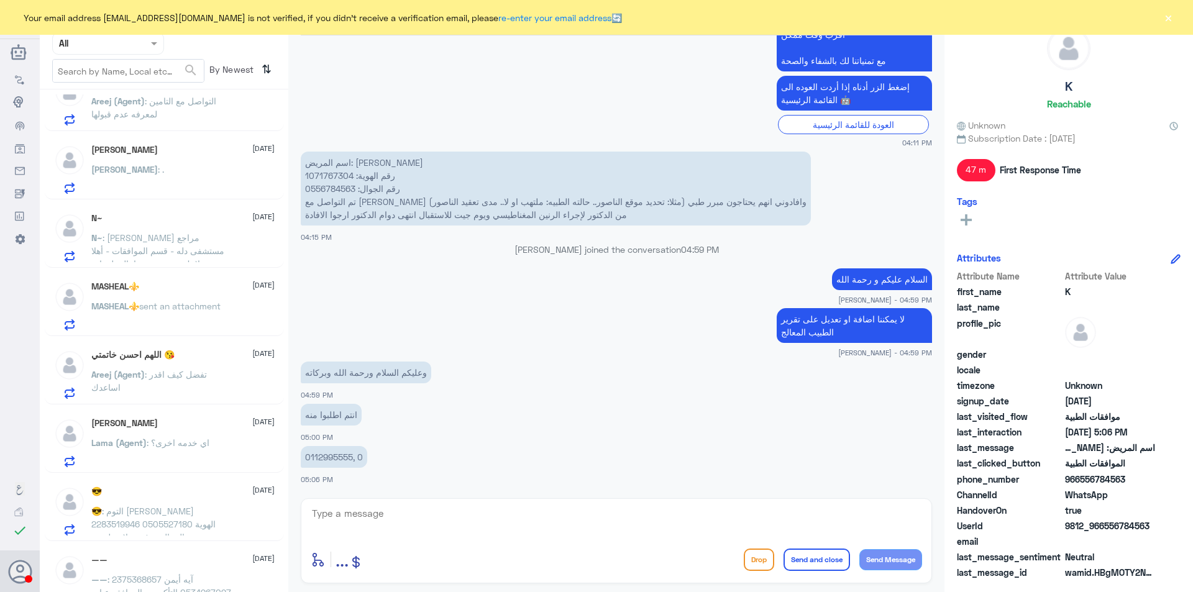
click at [415, 510] on textarea at bounding box center [617, 520] width 612 height 30
type textarea "م"
click at [840, 512] on textarea "نعتذر منك ليس لدينا تواصل مع الطبيب المعالج" at bounding box center [617, 520] width 612 height 30
click at [843, 515] on textarea "نعتذر منك ليس لدينا تواصل مع الطبيب المعالج" at bounding box center [617, 520] width 612 height 30
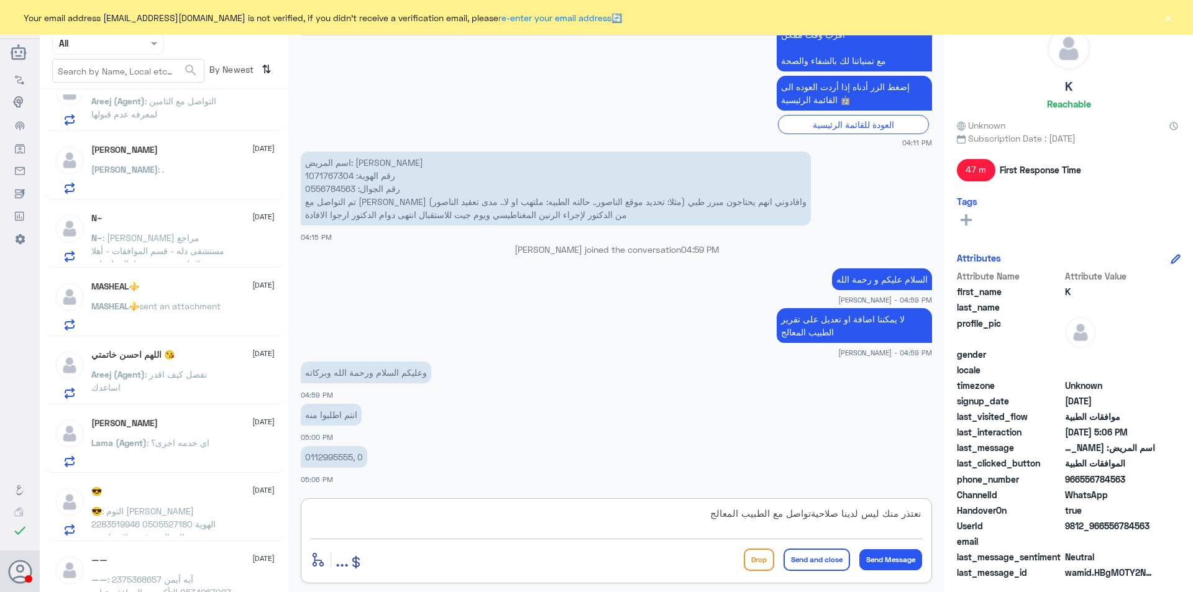
type textarea "نعتذر منك ليس لدينا صلاحية تواصل مع الطبيب المعالج"
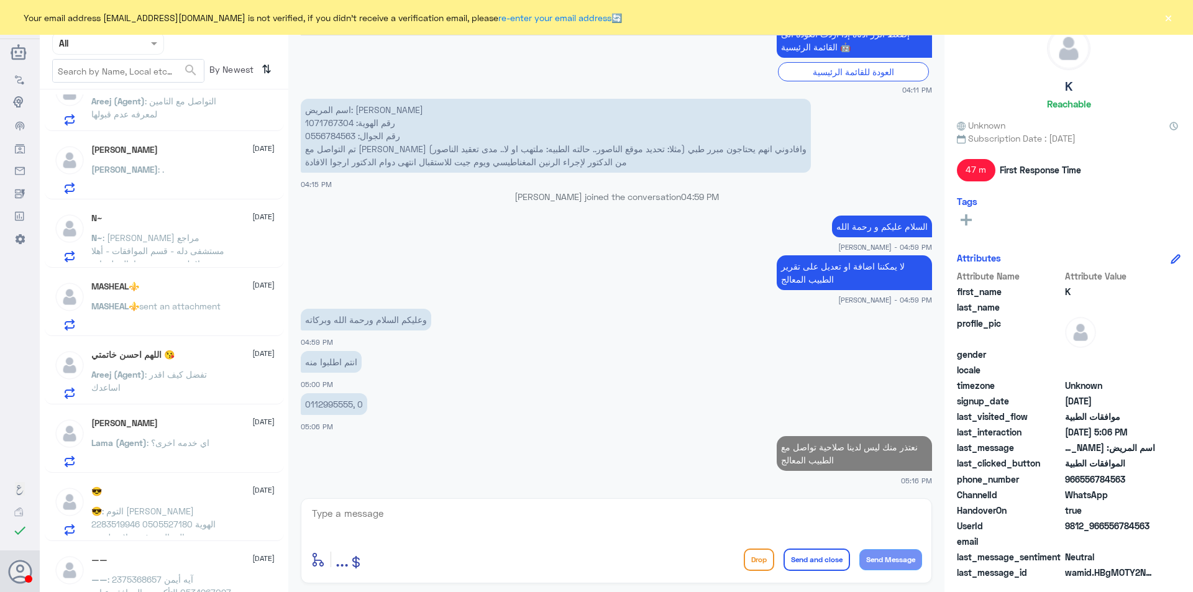
click at [151, 238] on span ": [PERSON_NAME] مراجع مستشفى دله - قسم الموافقات - أهلا وسهلا بك يرجى تزويدنا ب…" at bounding box center [157, 296] width 133 height 128
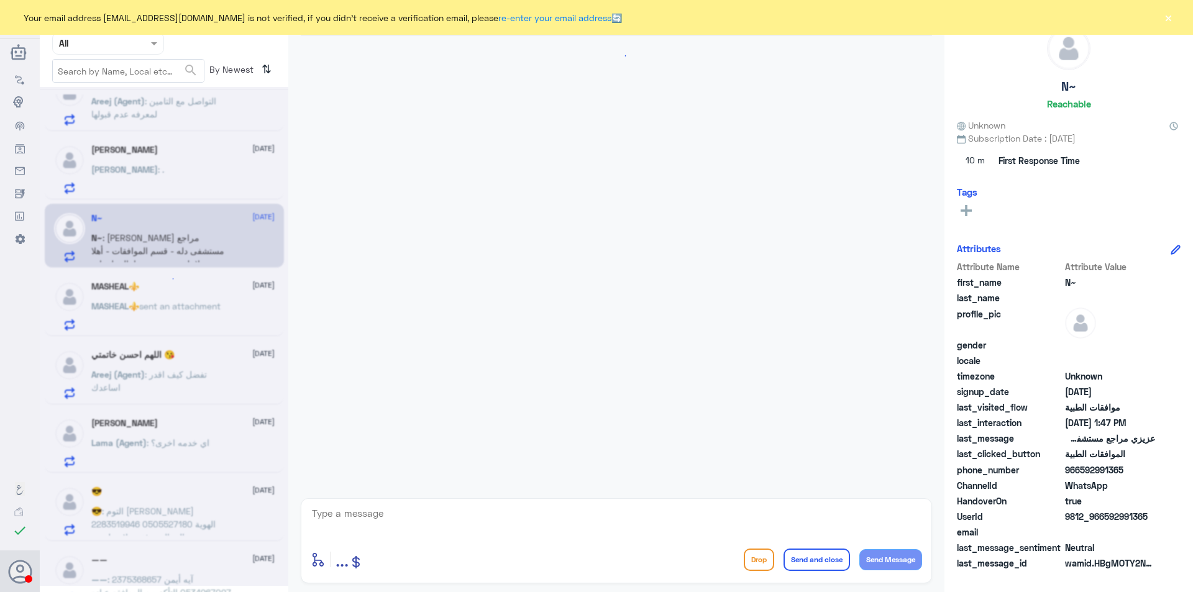
scroll to position [1001, 0]
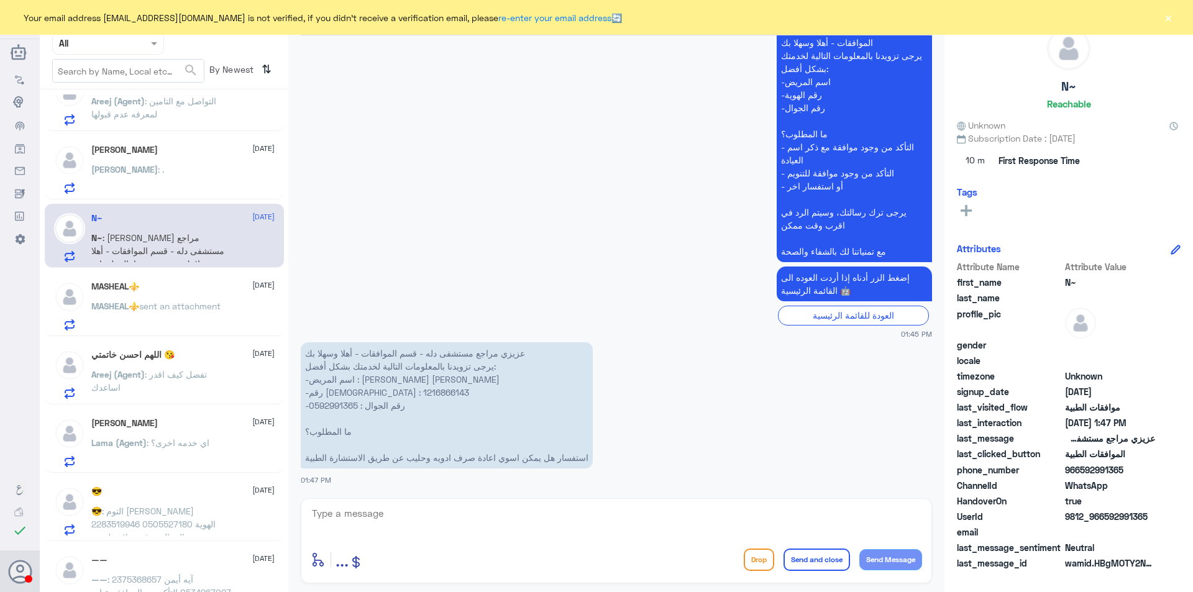
click at [178, 290] on div "MASHEAL⚜️ [DATE]" at bounding box center [182, 287] width 183 height 11
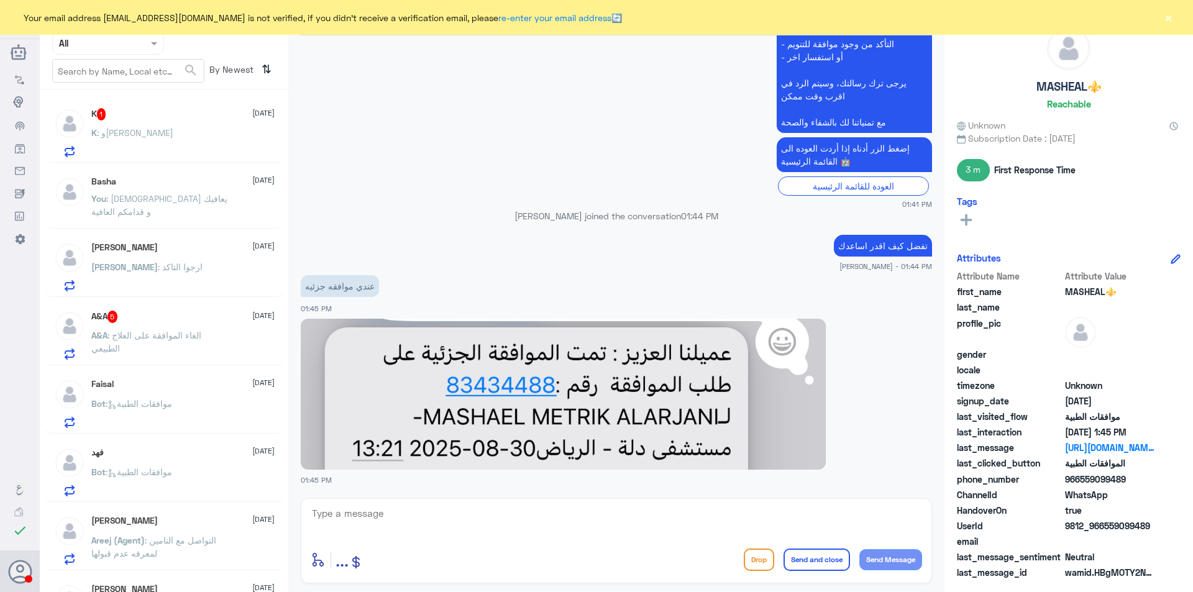
click at [170, 135] on span ": و[PERSON_NAME]" at bounding box center [135, 132] width 76 height 11
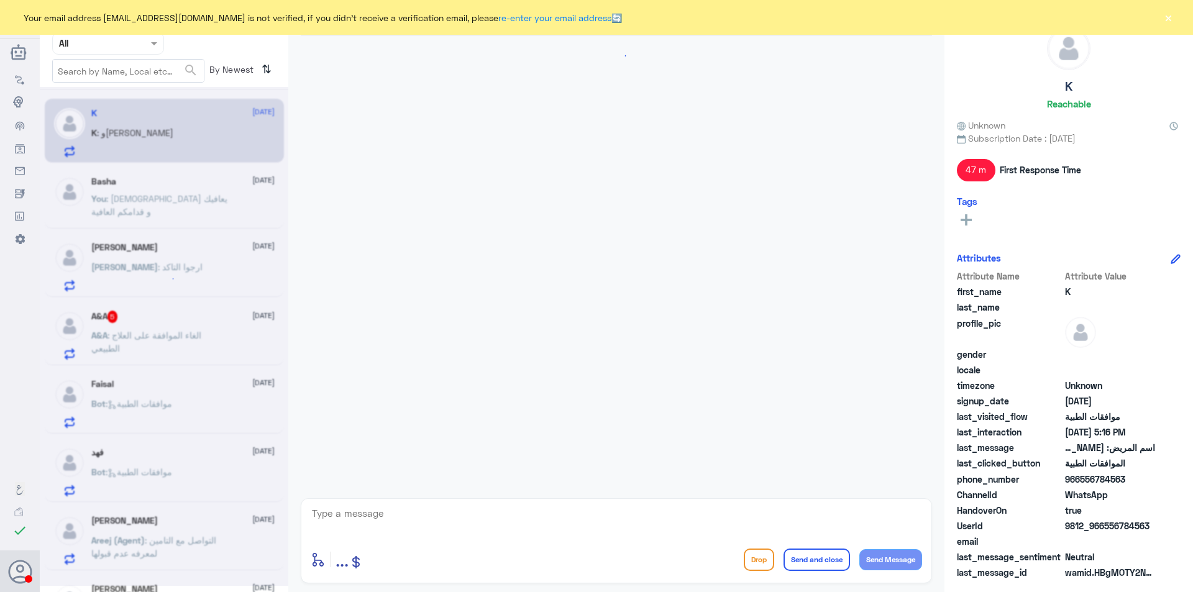
scroll to position [1097, 0]
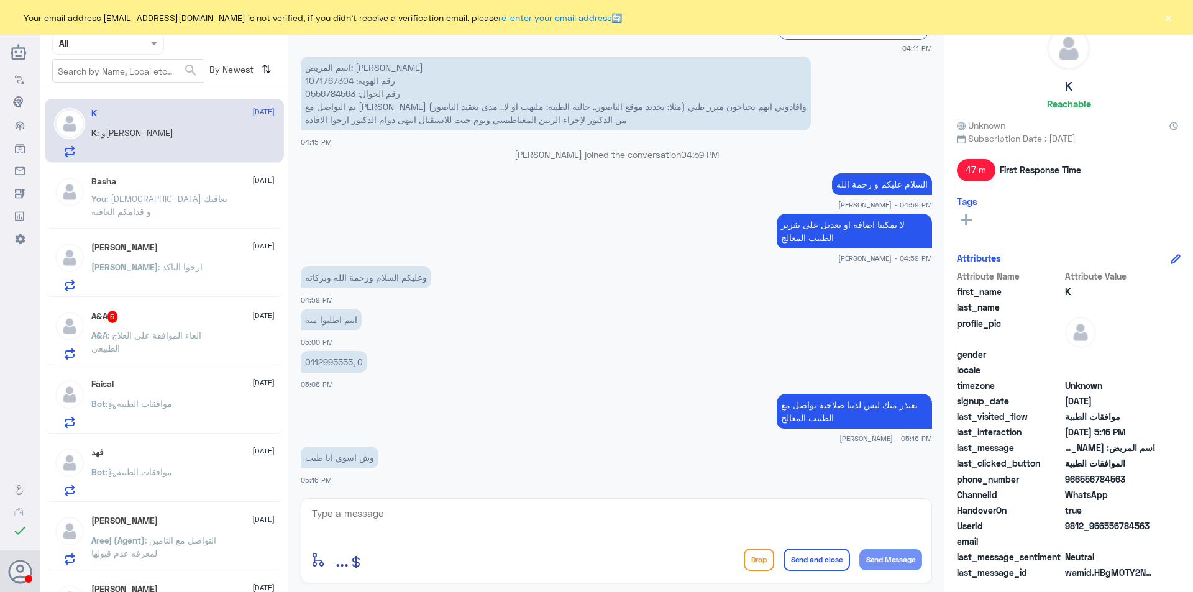
click at [1174, 16] on button "×" at bounding box center [1168, 17] width 12 height 12
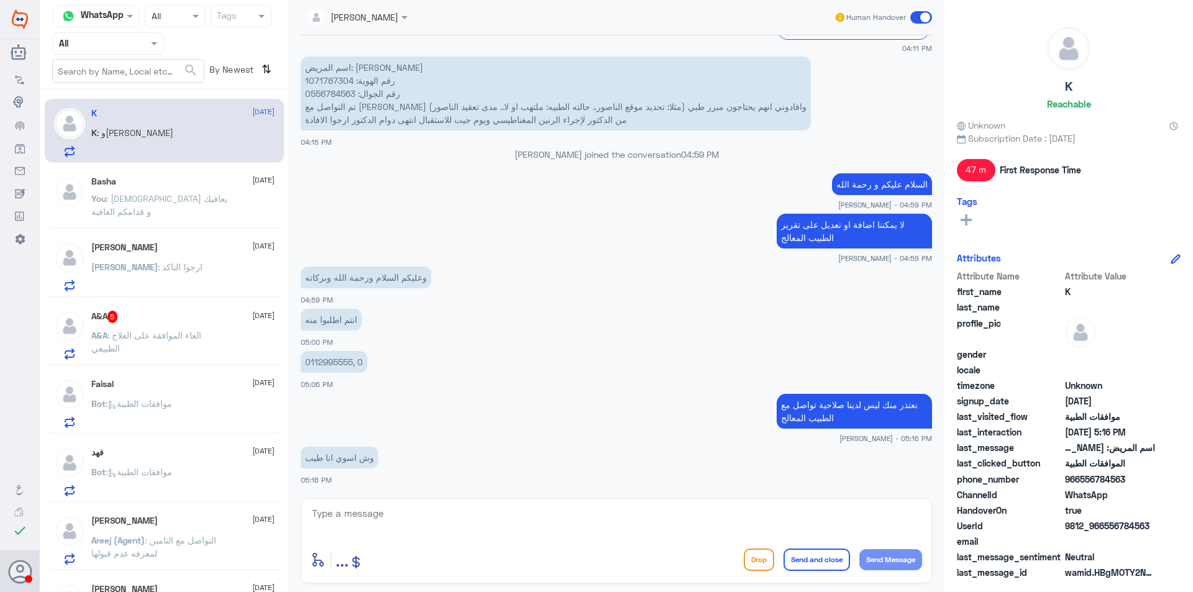
click at [479, 514] on textarea at bounding box center [617, 520] width 612 height 30
click at [324, 76] on p "اسم المريض: [PERSON_NAME] رقم الهوية: 1071767304 رقم الجوال: 0556784563 تم التو…" at bounding box center [556, 94] width 510 height 74
copy p "1071767304"
